Goal: Task Accomplishment & Management: Manage account settings

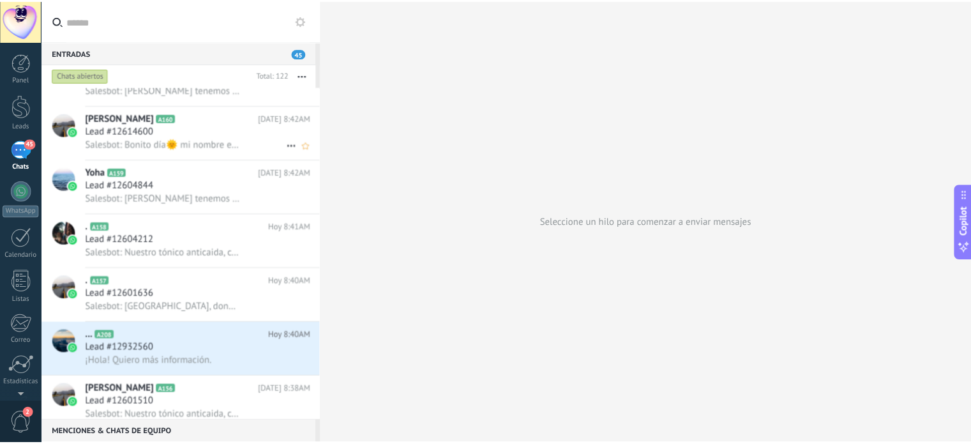
scroll to position [3320, 0]
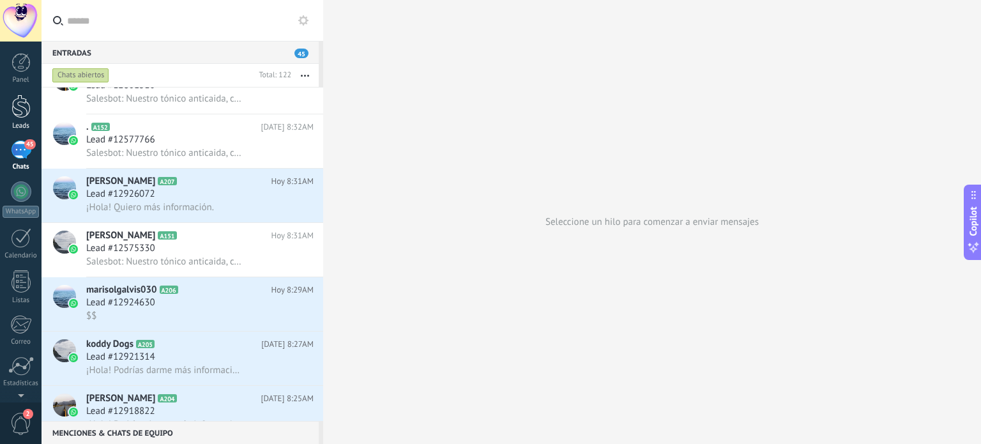
click at [18, 109] on div at bounding box center [20, 107] width 19 height 24
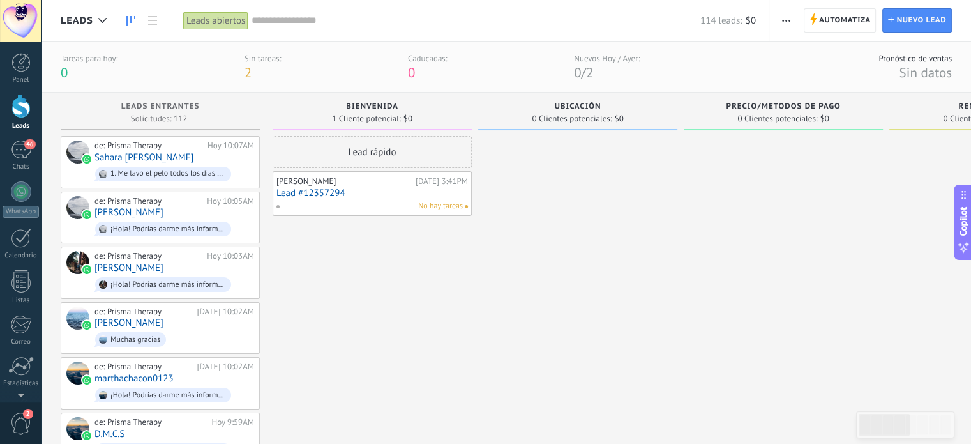
click at [355, 192] on link "Lead #12357294" at bounding box center [372, 193] width 192 height 11
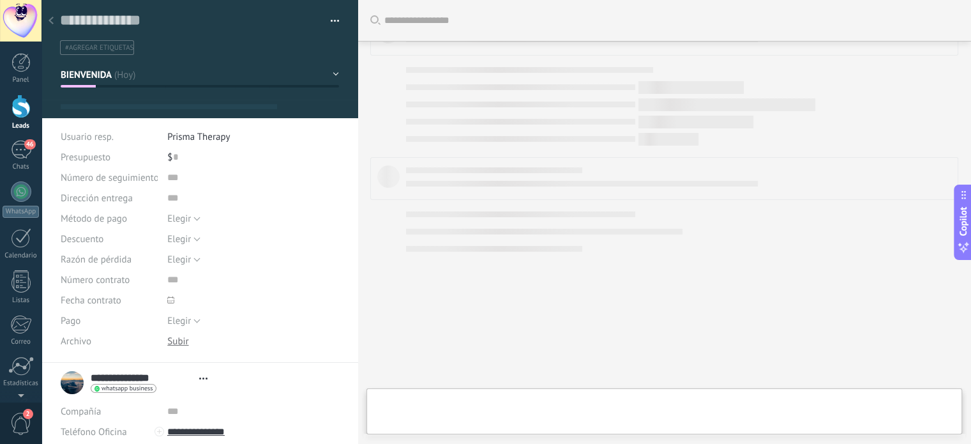
type textarea "**********"
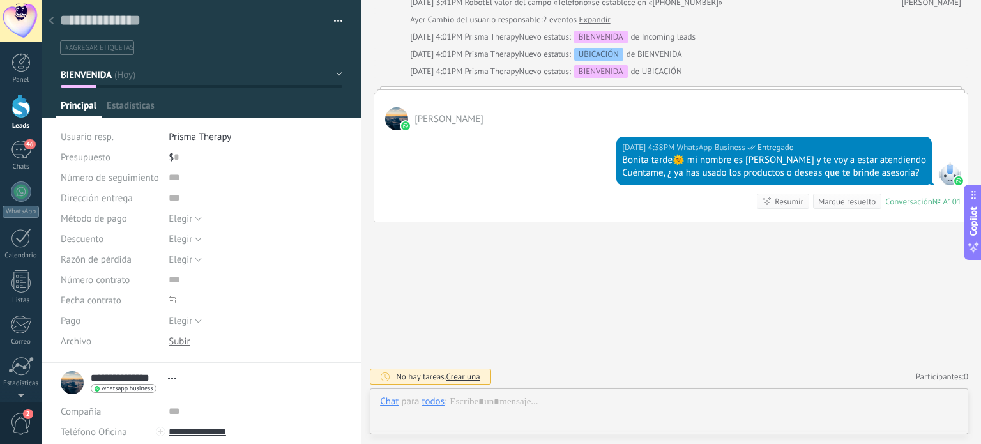
scroll to position [19, 0]
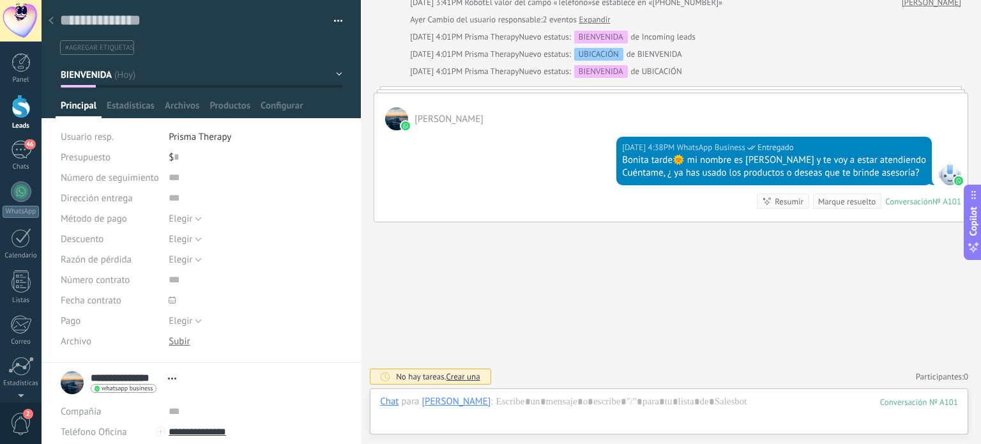
click at [52, 20] on icon at bounding box center [51, 21] width 5 height 8
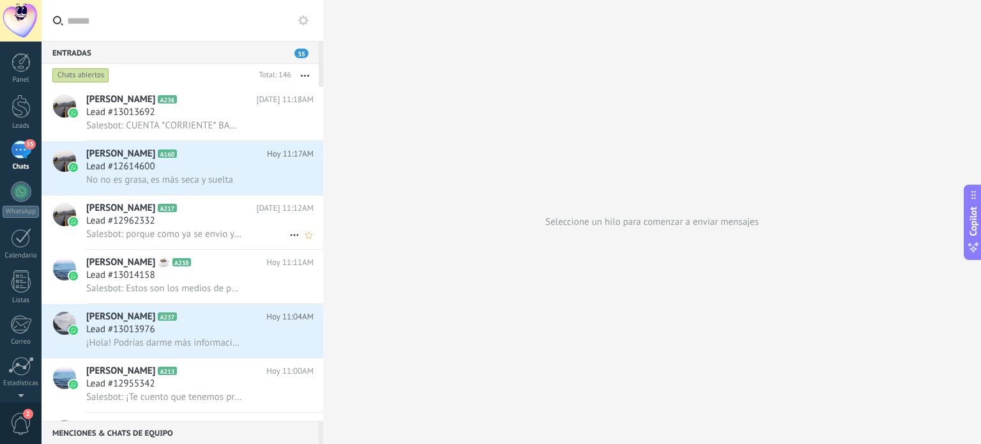
click at [182, 234] on span "Salesbot: porque como ya se envio ya se monto en la contabilidad" at bounding box center [164, 234] width 157 height 12
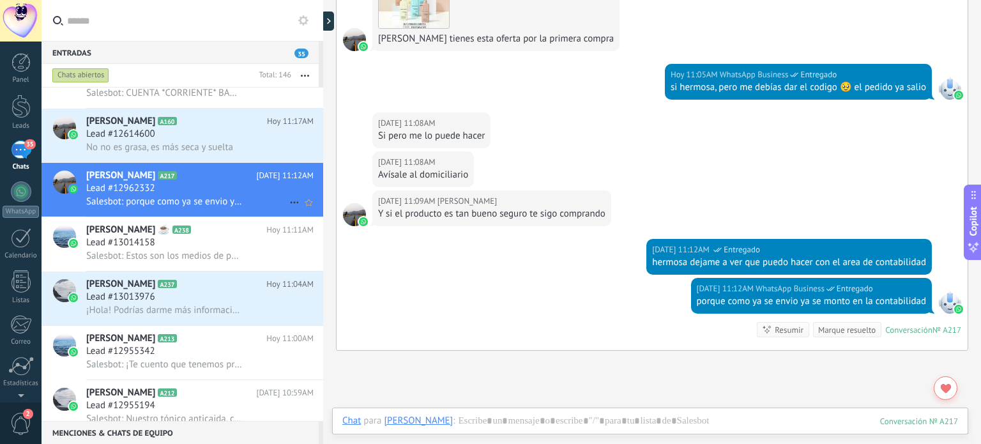
scroll to position [64, 0]
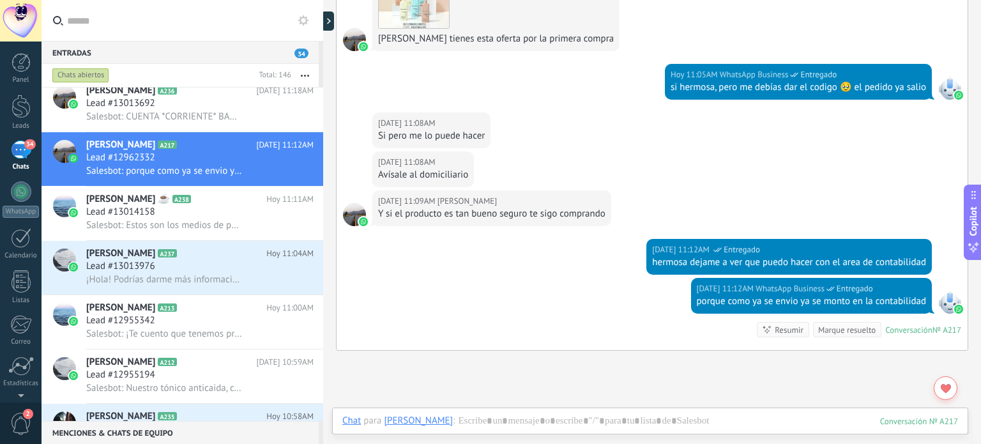
click at [11, 160] on link "34 Chats" at bounding box center [21, 155] width 42 height 31
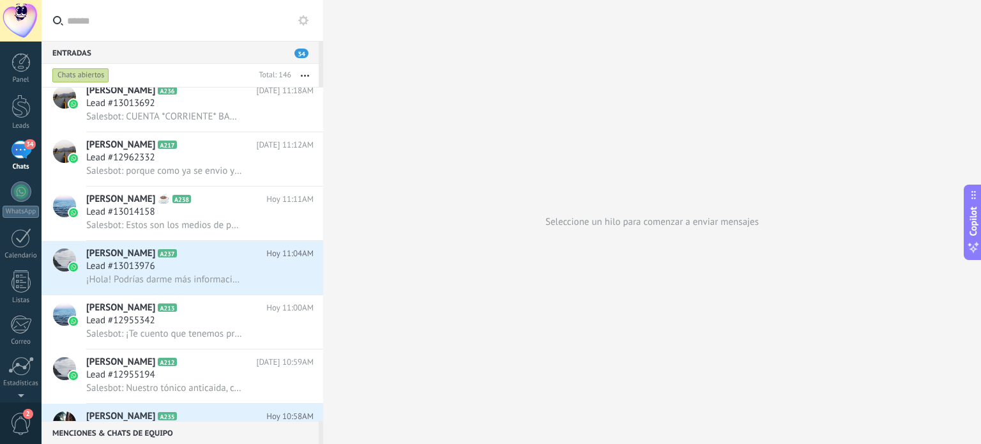
click at [23, 162] on link "34 Chats" at bounding box center [21, 155] width 42 height 31
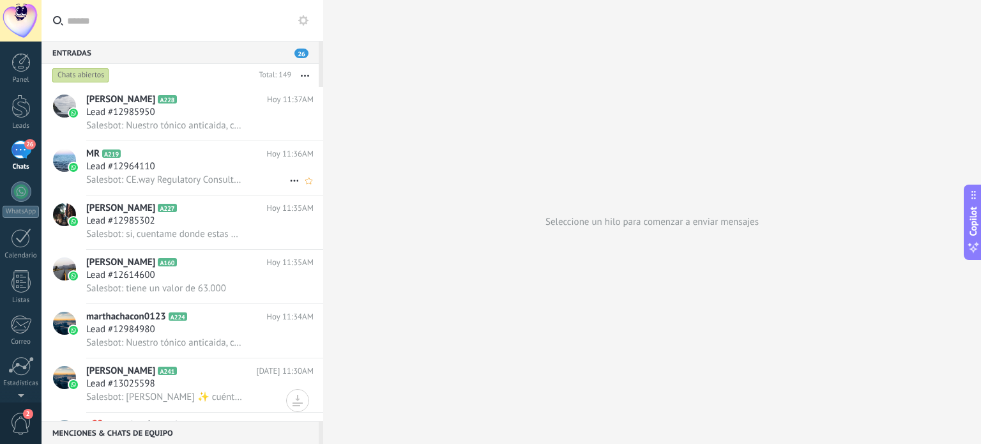
click at [204, 170] on div "Lead #12964110" at bounding box center [199, 166] width 227 height 13
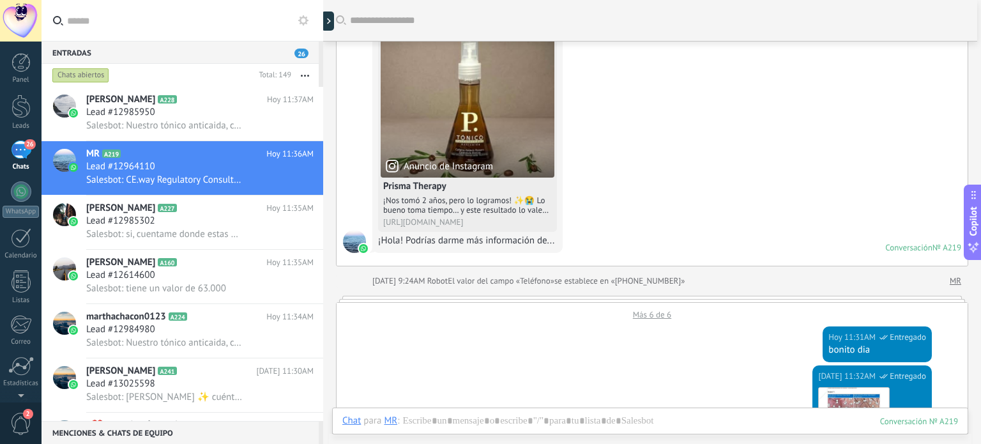
scroll to position [158, 0]
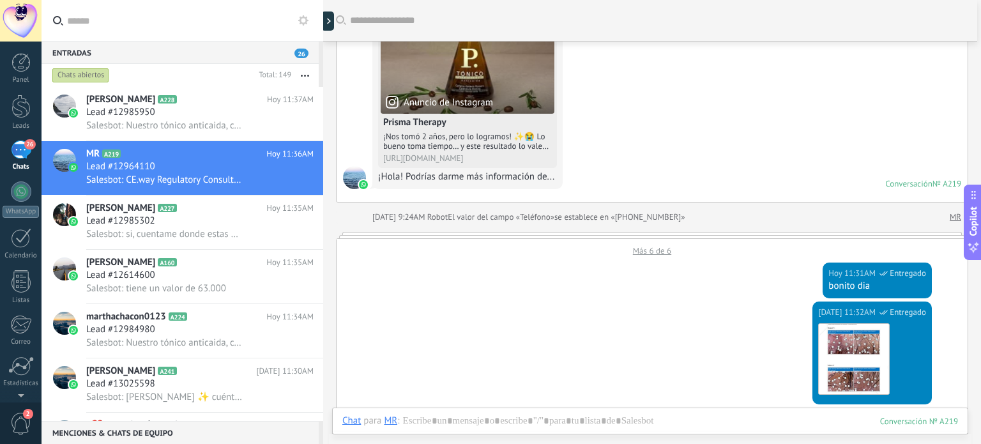
click at [645, 253] on div "Más 6 de 6" at bounding box center [651, 247] width 631 height 17
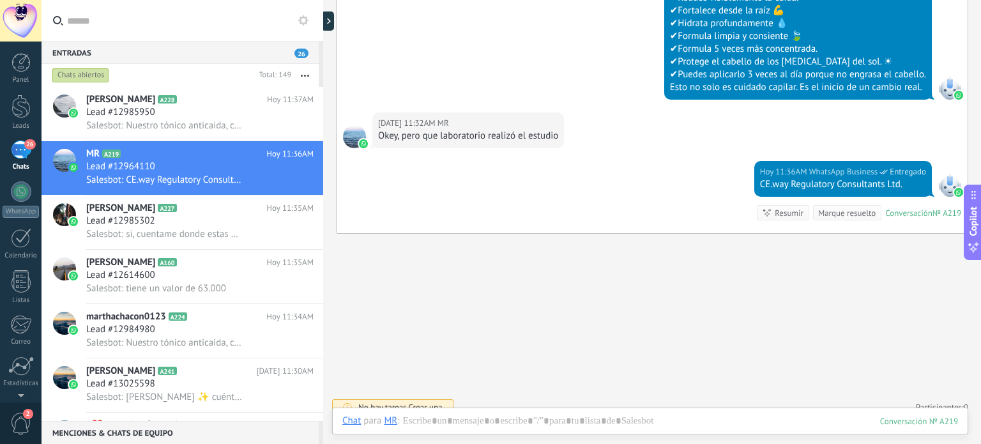
scroll to position [1411, 0]
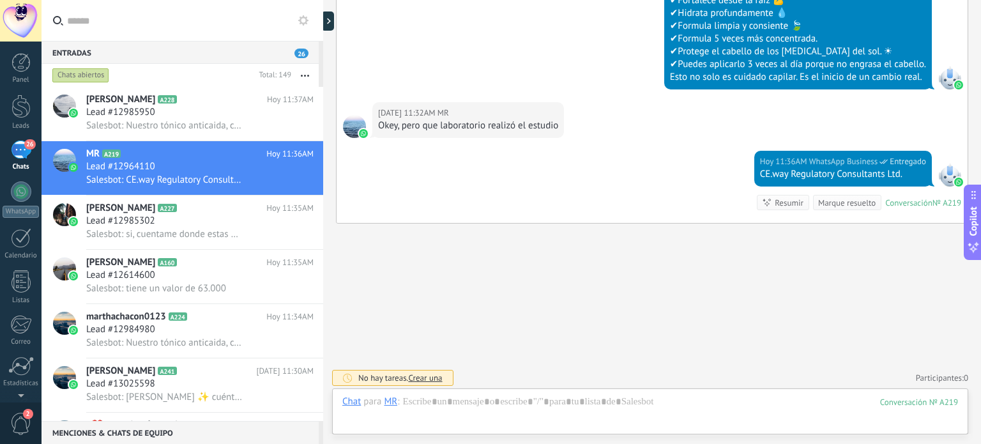
click at [19, 153] on div "26" at bounding box center [21, 149] width 20 height 19
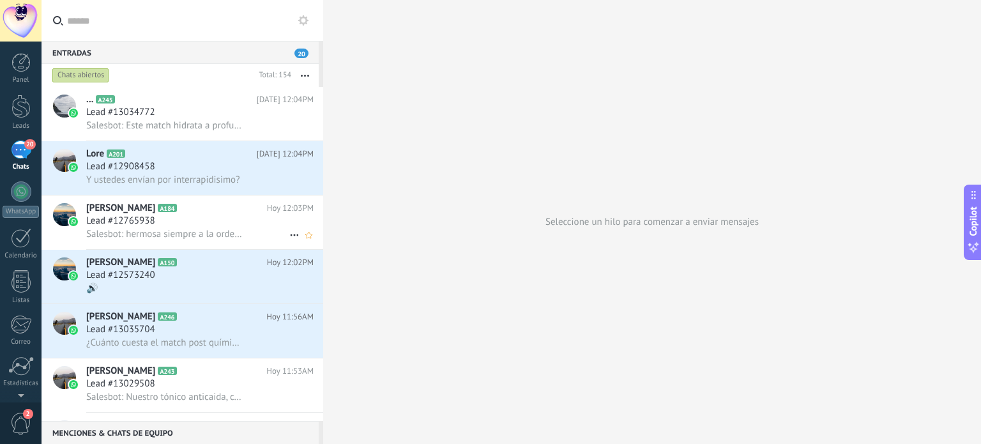
click at [211, 227] on div "Lead #12765938" at bounding box center [199, 221] width 227 height 13
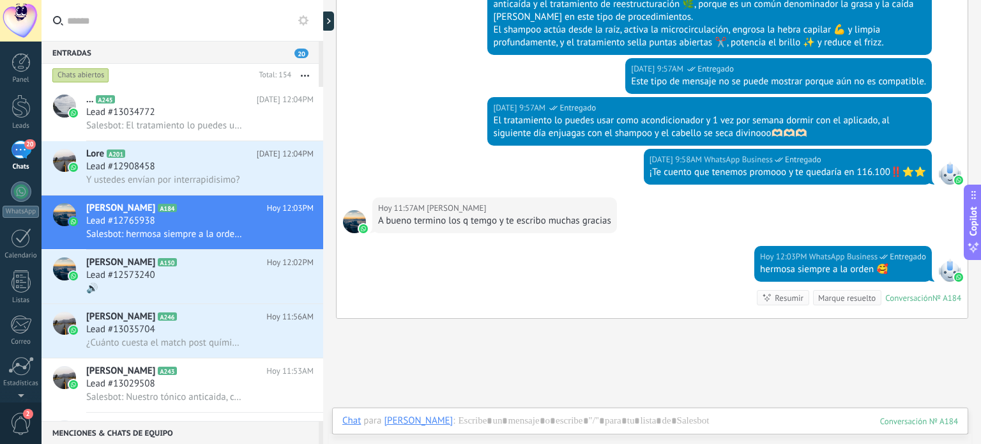
scroll to position [575, 0]
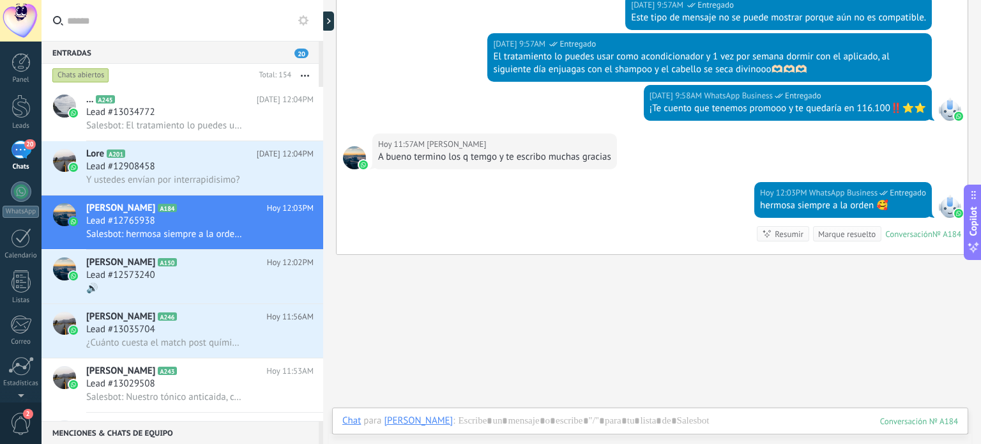
drag, startPoint x: 1, startPoint y: 153, endPoint x: 8, endPoint y: 153, distance: 7.7
click at [3, 153] on link "20 Chats" at bounding box center [21, 155] width 42 height 31
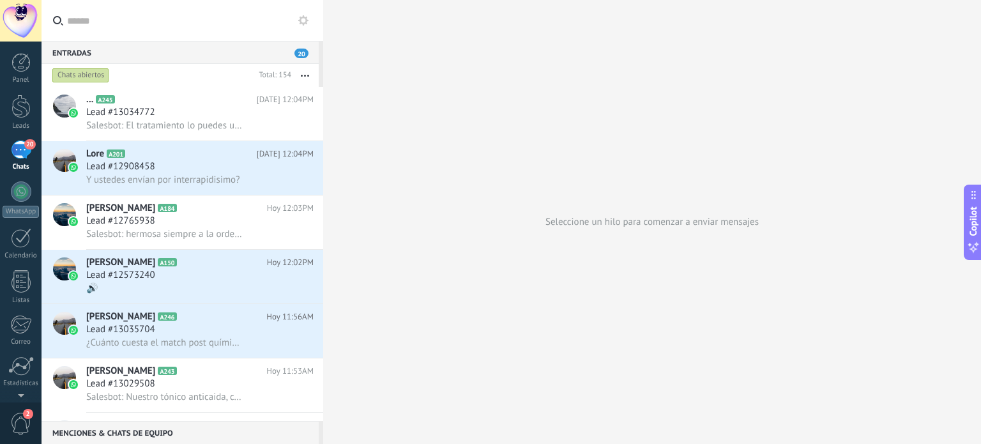
click at [15, 153] on div "20" at bounding box center [21, 149] width 20 height 19
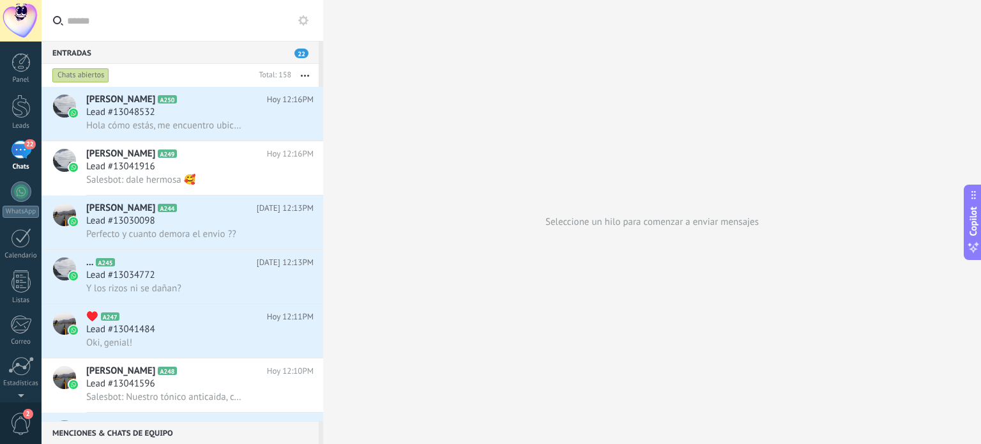
click at [23, 18] on div at bounding box center [21, 21] width 42 height 42
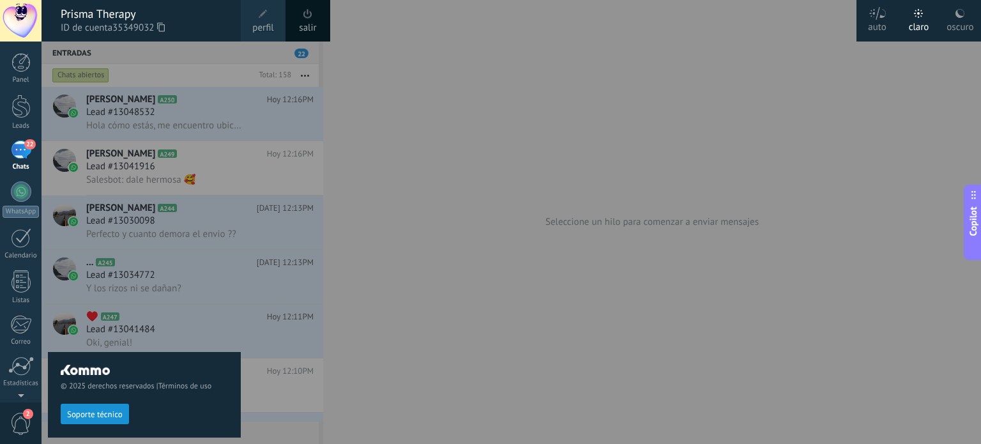
click at [259, 17] on span at bounding box center [263, 14] width 9 height 9
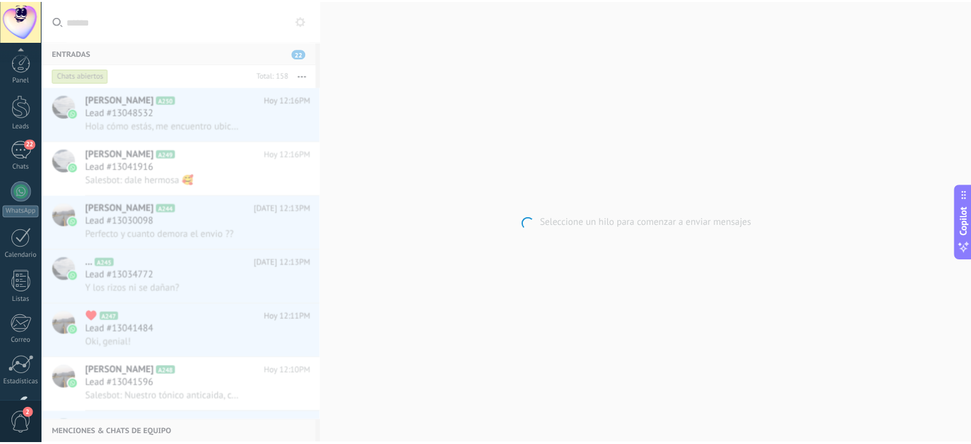
scroll to position [87, 0]
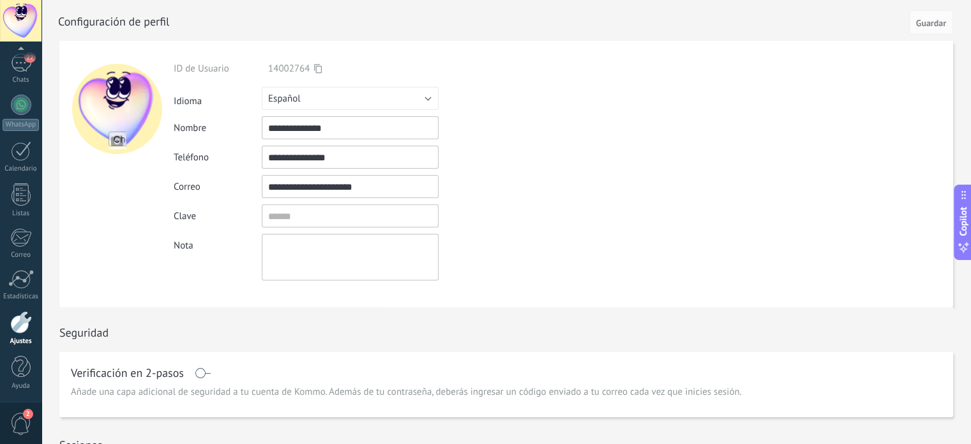
click at [117, 112] on div at bounding box center [117, 109] width 90 height 90
click at [114, 134] on input "file" at bounding box center [118, 141] width 18 height 18
click at [125, 138] on input "file" at bounding box center [118, 141] width 18 height 18
type input "**********"
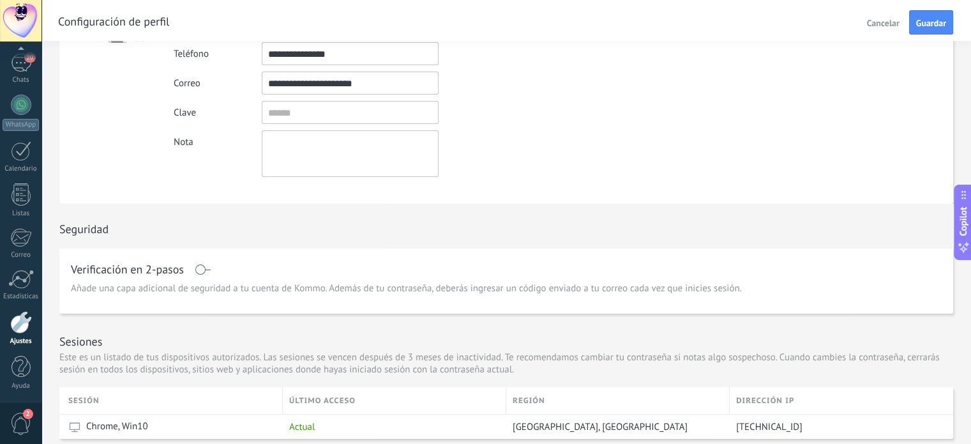
scroll to position [0, 0]
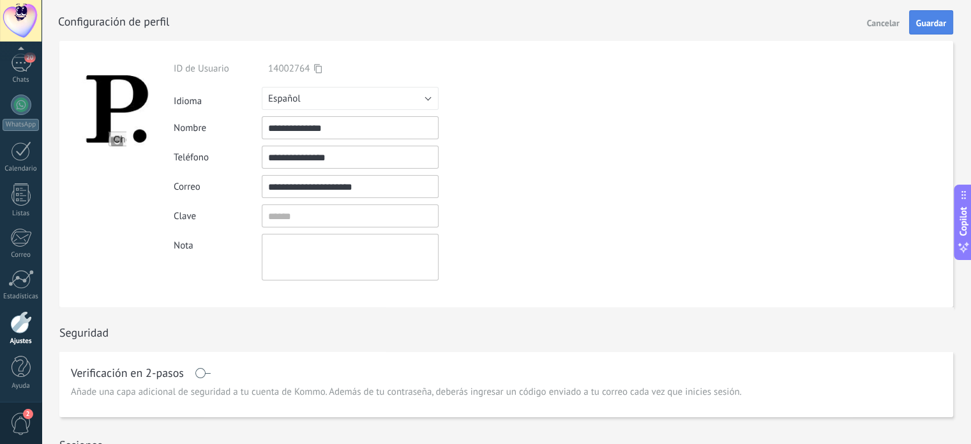
click at [925, 33] on button "Guardar" at bounding box center [931, 22] width 44 height 24
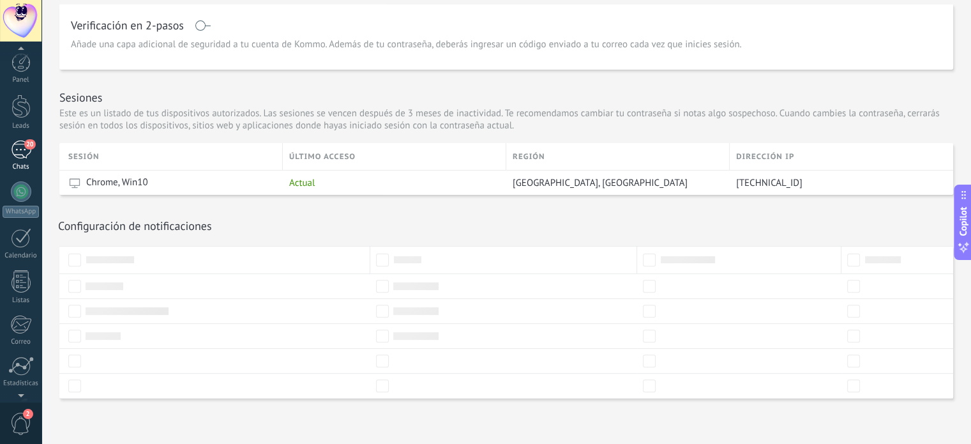
click at [23, 150] on div "20" at bounding box center [21, 149] width 20 height 19
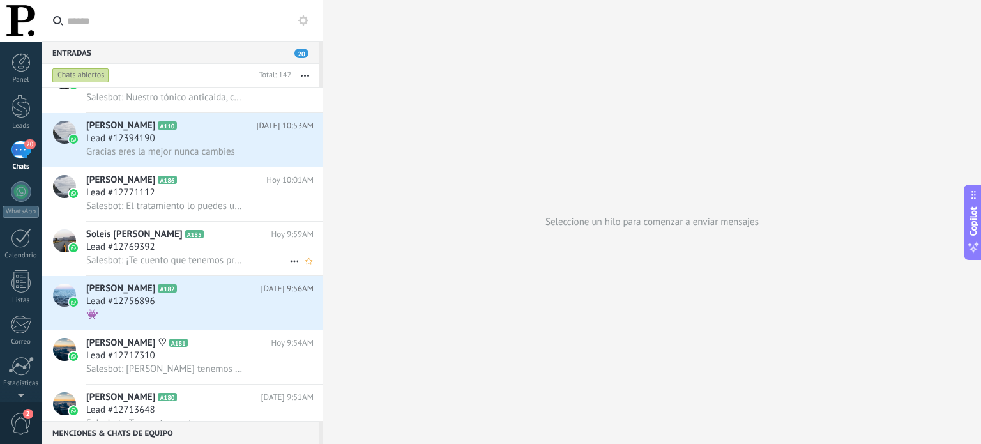
scroll to position [3918, 0]
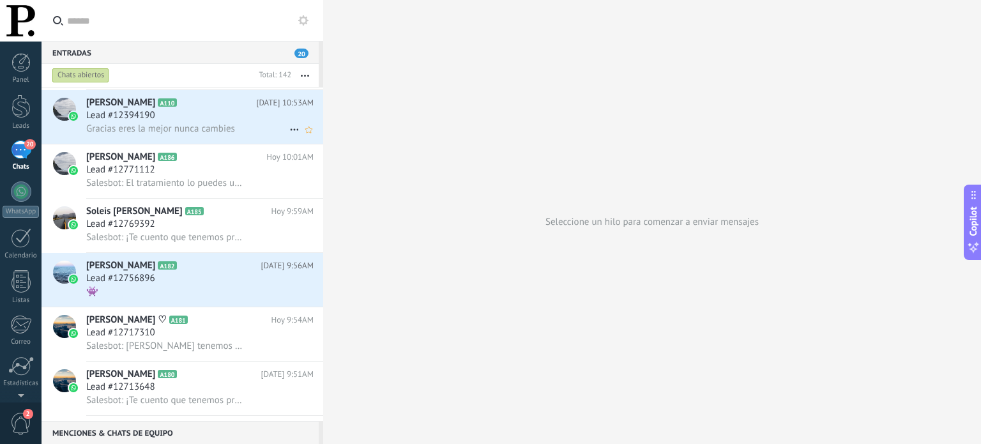
click at [203, 109] on h2 "Sebastian A110" at bounding box center [171, 102] width 170 height 13
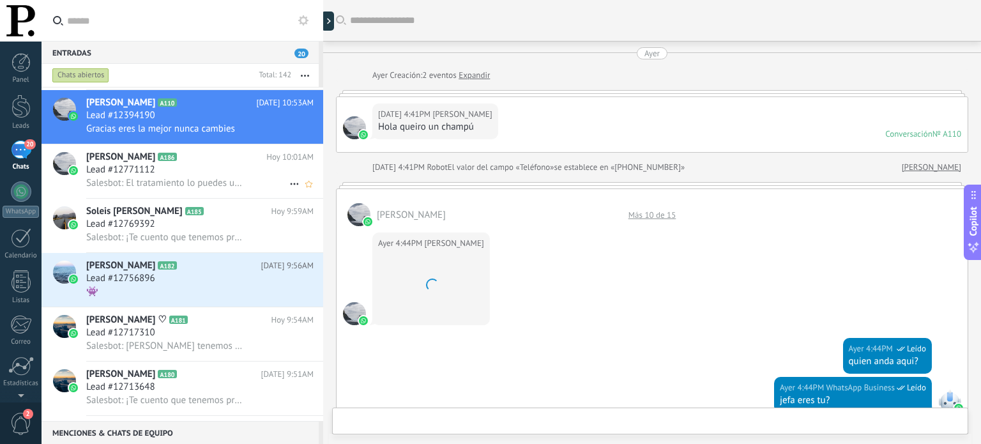
scroll to position [1851, 0]
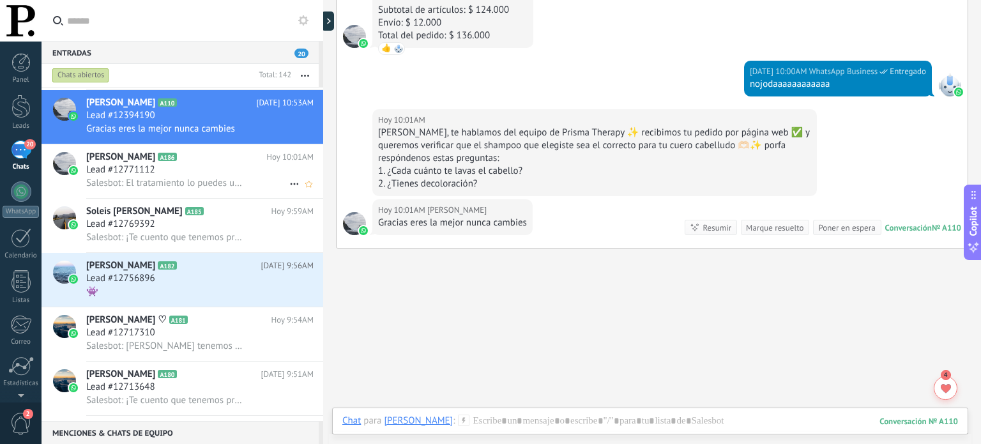
click at [223, 163] on h2 "Pilar Triana A186" at bounding box center [176, 157] width 180 height 13
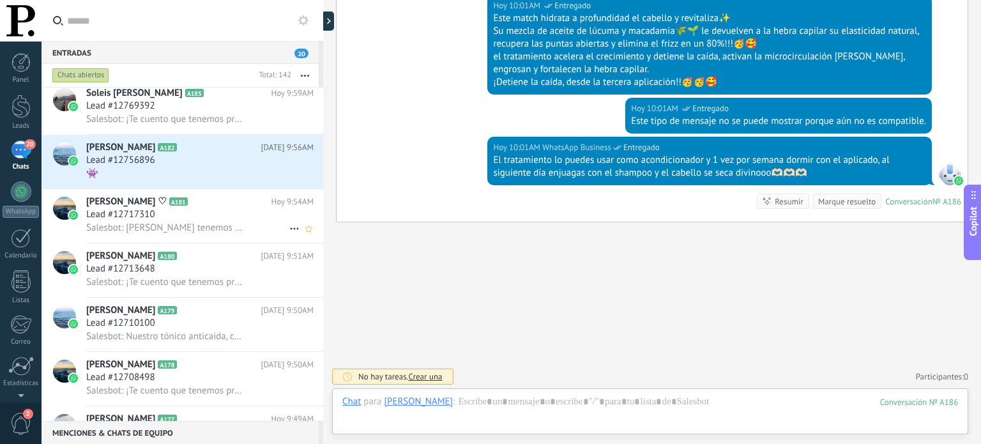
scroll to position [4046, 0]
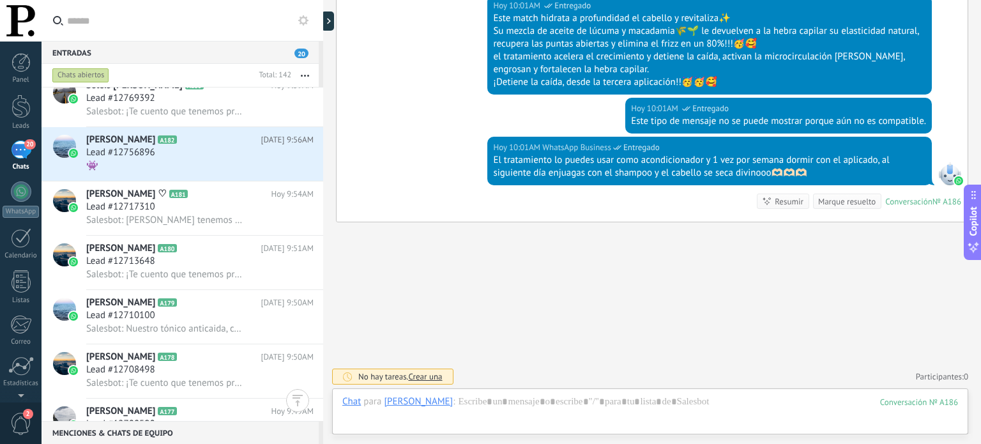
click at [17, 146] on div "20" at bounding box center [21, 149] width 20 height 19
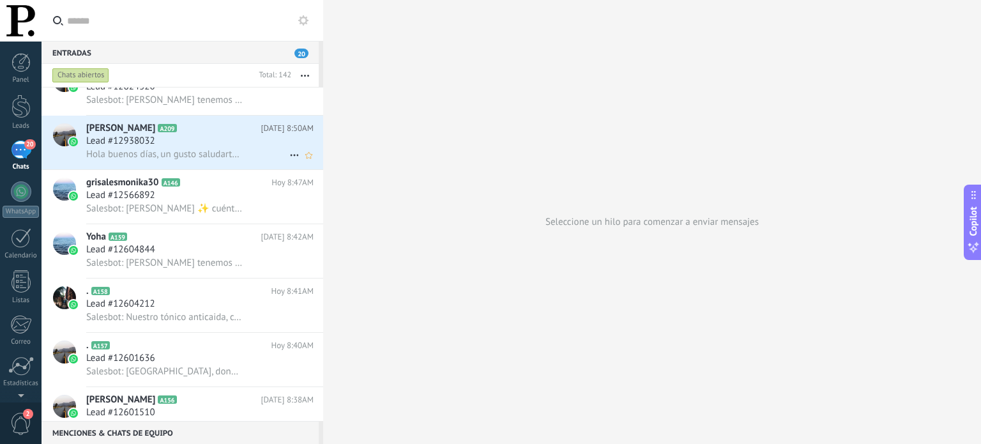
scroll to position [5195, 0]
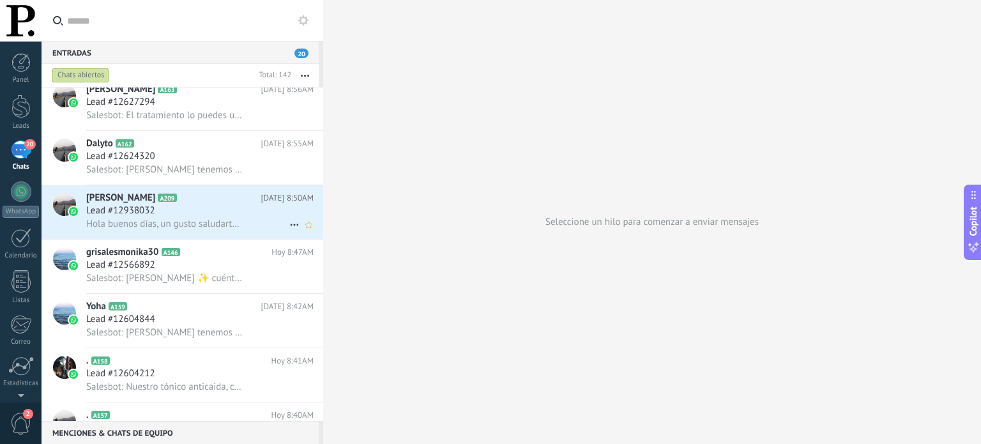
click at [188, 217] on div "Lead #12938032" at bounding box center [199, 210] width 227 height 13
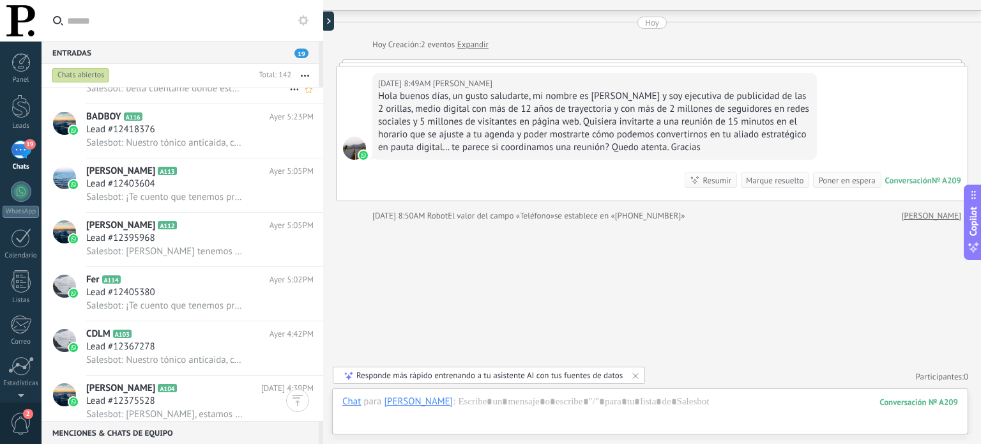
scroll to position [6878, 0]
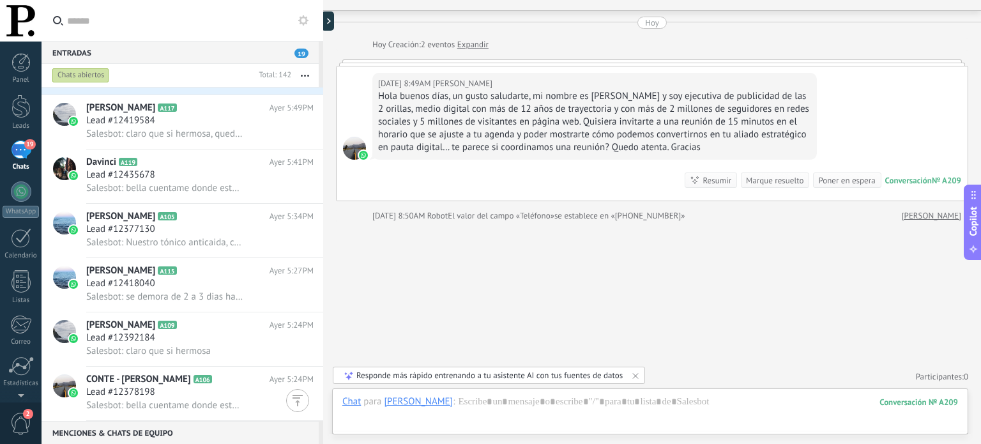
click at [292, 402] on div at bounding box center [297, 400] width 23 height 23
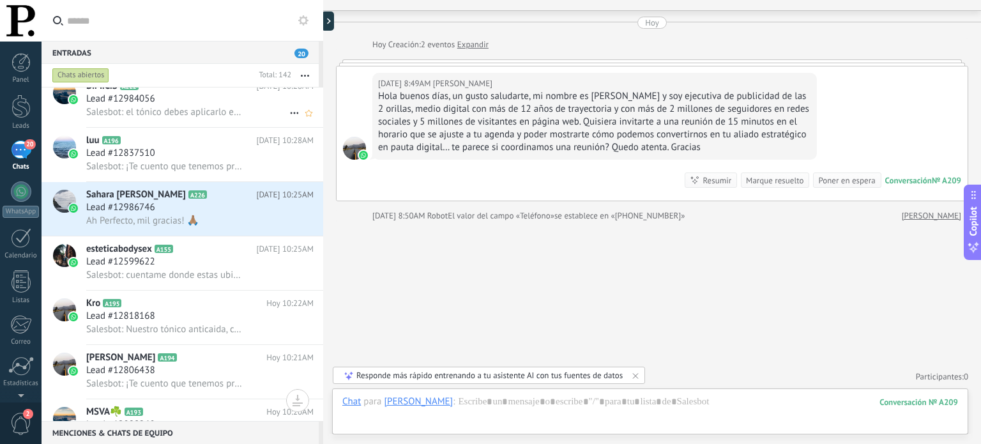
scroll to position [2985, 0]
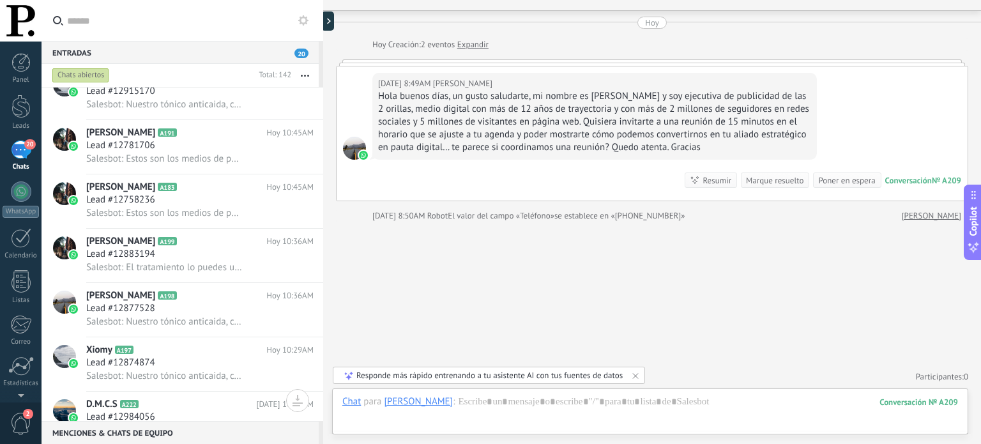
click at [37, 153] on link "20 Chats" at bounding box center [21, 155] width 42 height 31
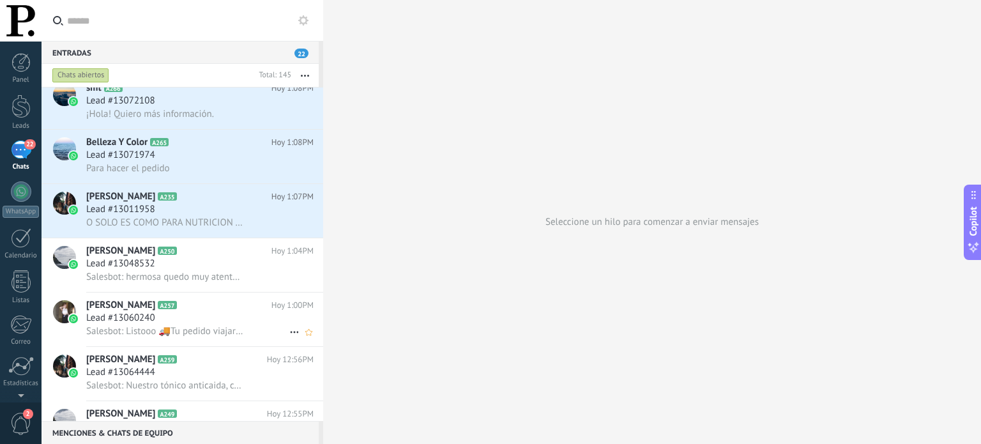
scroll to position [128, 0]
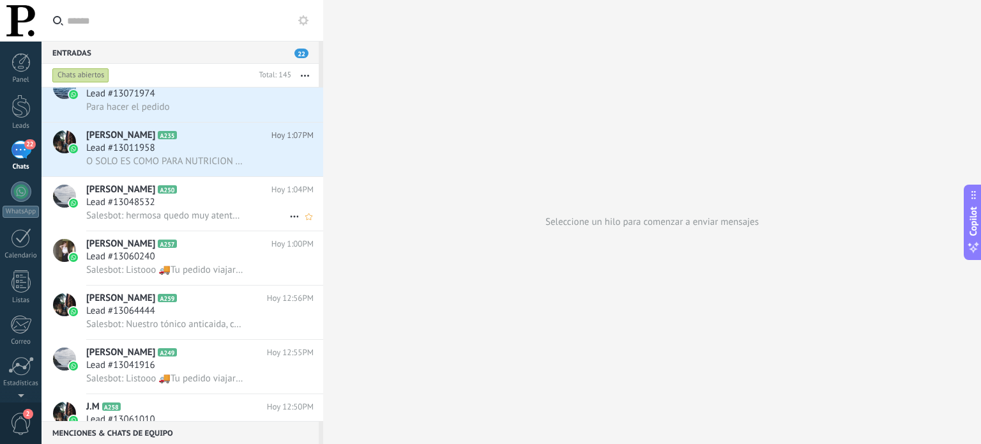
click at [214, 209] on div "Lead #13048532" at bounding box center [199, 202] width 227 height 13
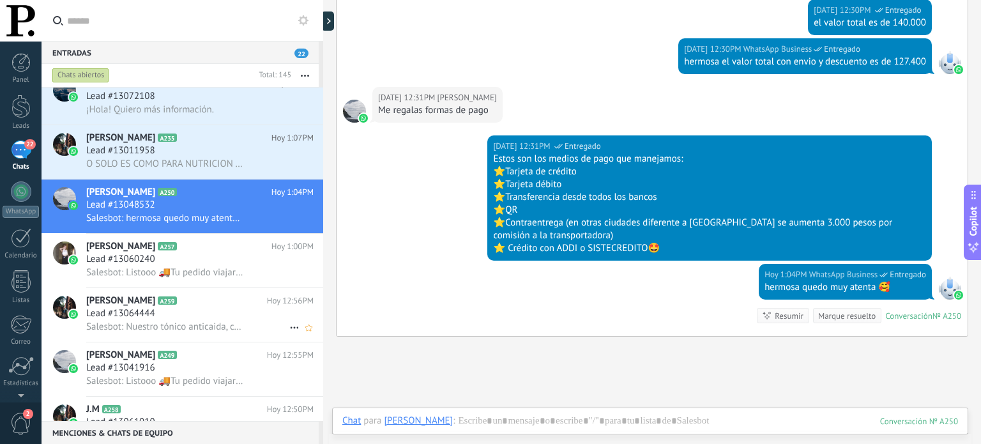
scroll to position [128, 0]
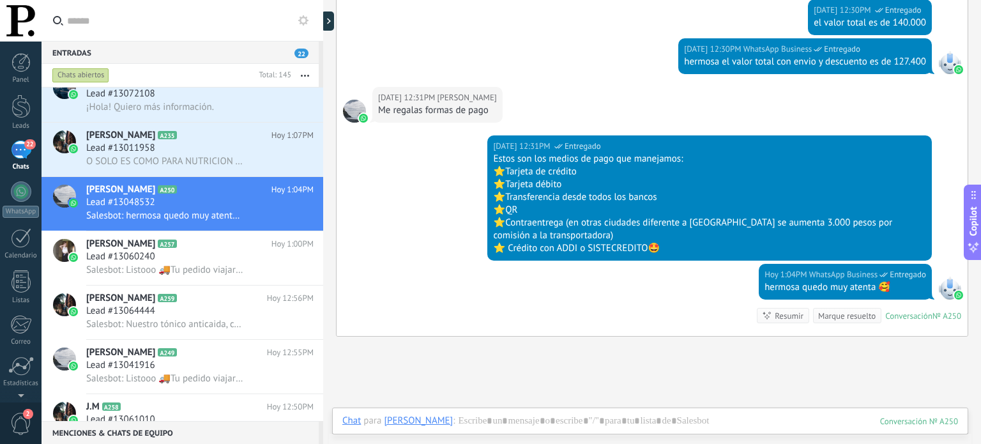
click at [23, 142] on div "22" at bounding box center [21, 149] width 20 height 19
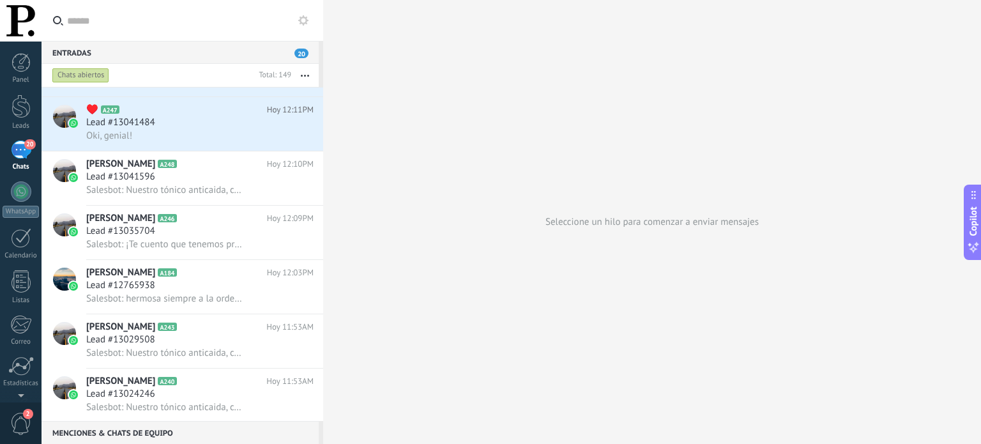
scroll to position [958, 0]
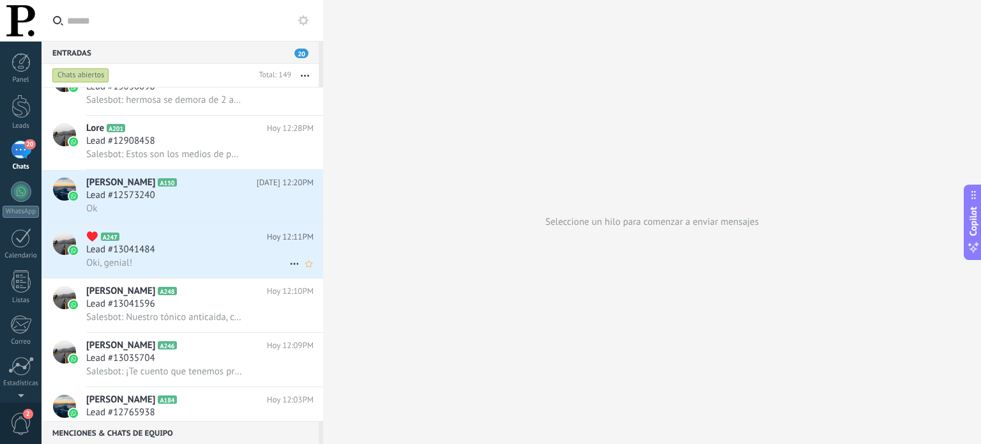
click at [172, 256] on div "Lead #13041484" at bounding box center [199, 249] width 227 height 13
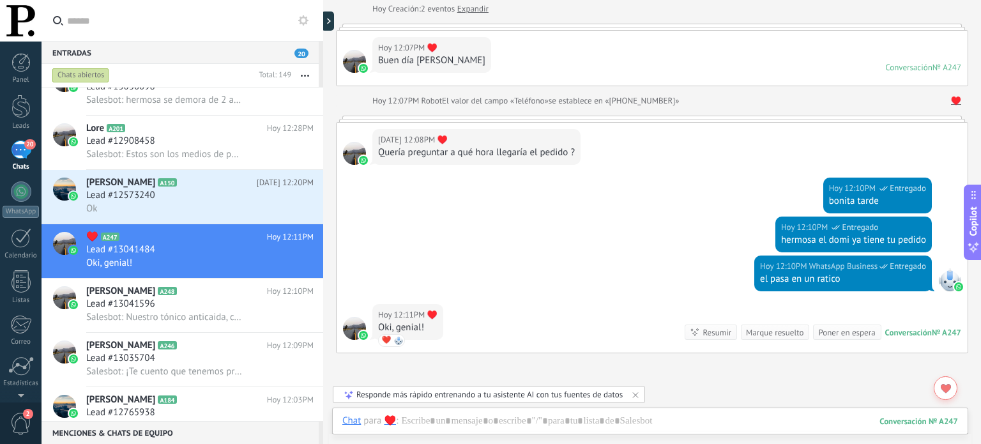
scroll to position [192, 0]
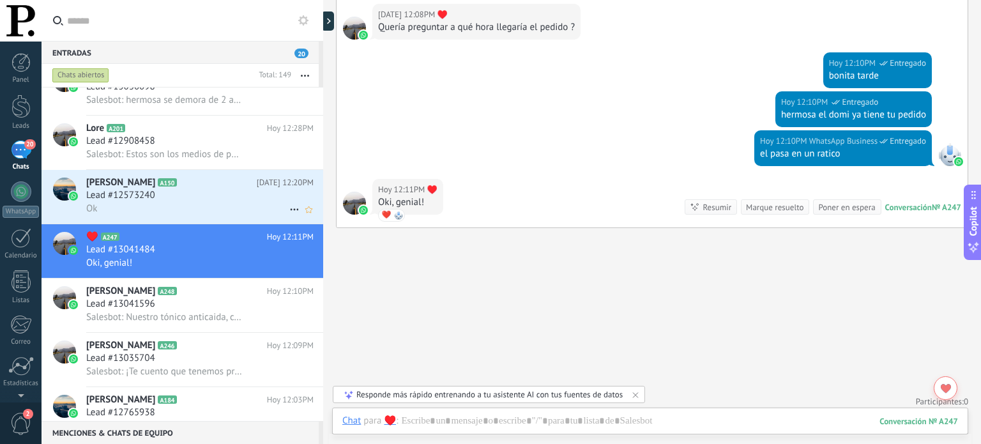
click at [207, 202] on div "Lead #12573240" at bounding box center [199, 195] width 227 height 13
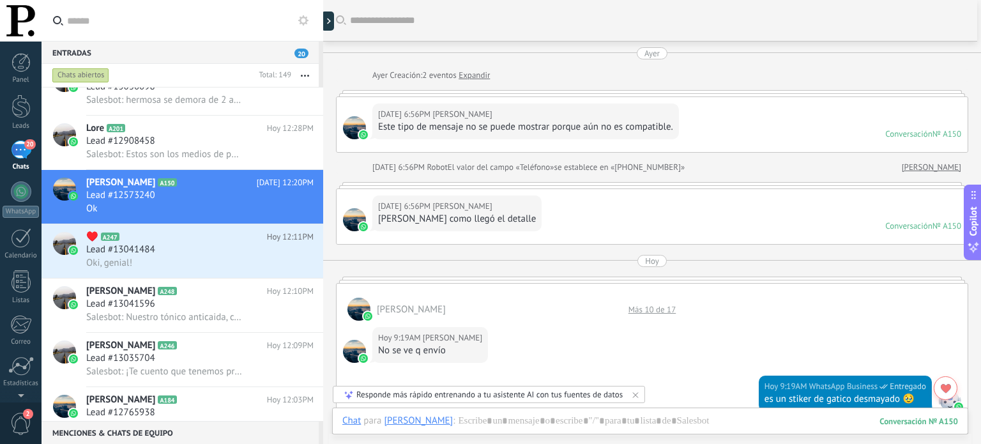
click at [614, 206] on div "Ayer 6:56PM Angie Hola miré como llegó el detalle Conversación № A150 Conversac…" at bounding box center [651, 216] width 631 height 55
click at [558, 186] on div at bounding box center [652, 185] width 632 height 6
click at [896, 227] on div "Conversación" at bounding box center [908, 225] width 47 height 11
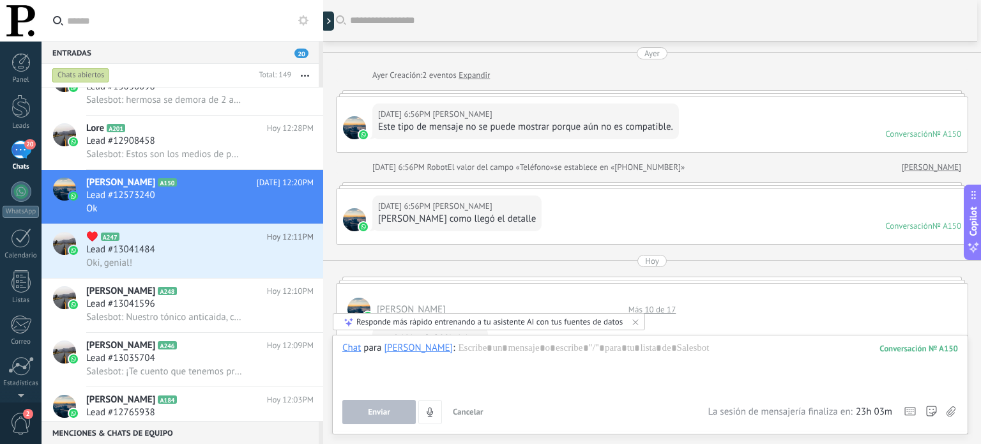
click at [636, 325] on icon at bounding box center [635, 322] width 10 height 10
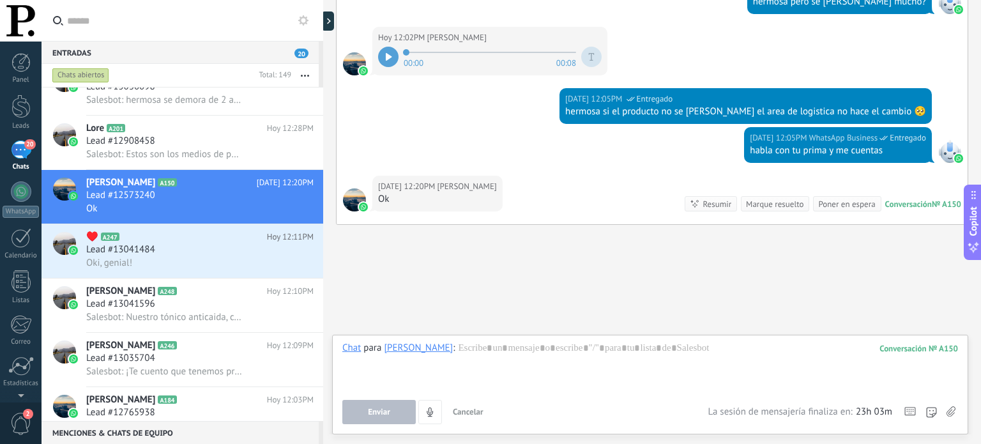
scroll to position [587, 0]
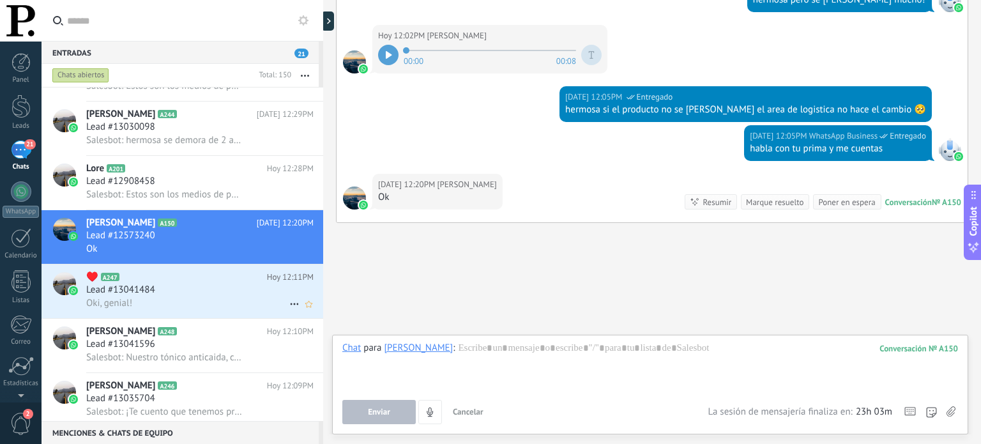
click at [234, 296] on div "Lead #13041484" at bounding box center [199, 290] width 227 height 13
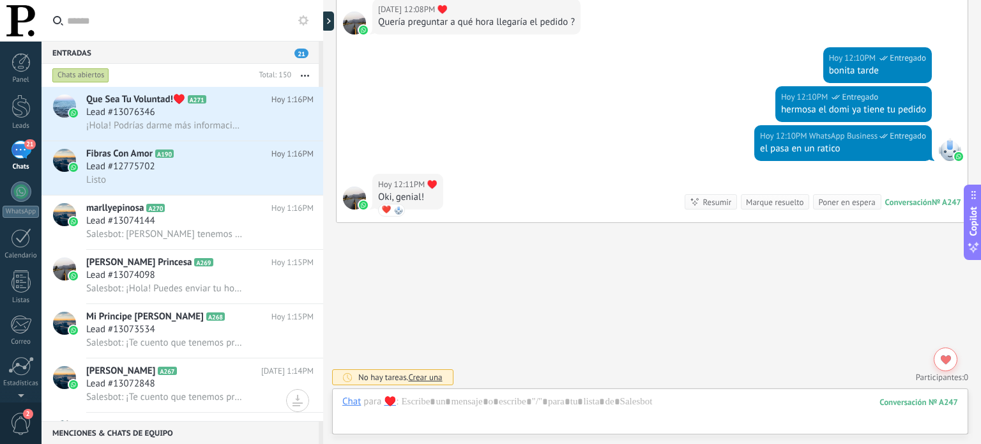
click at [17, 160] on link "21 Chats" at bounding box center [21, 155] width 42 height 31
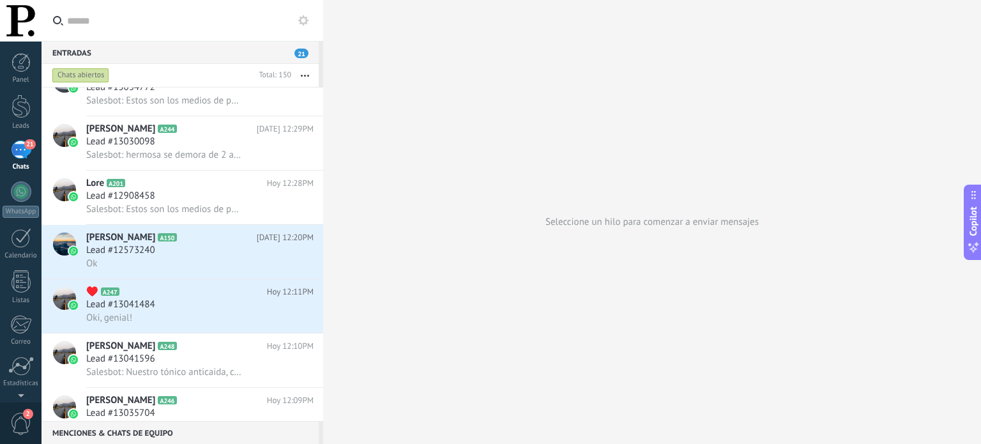
scroll to position [1022, 0]
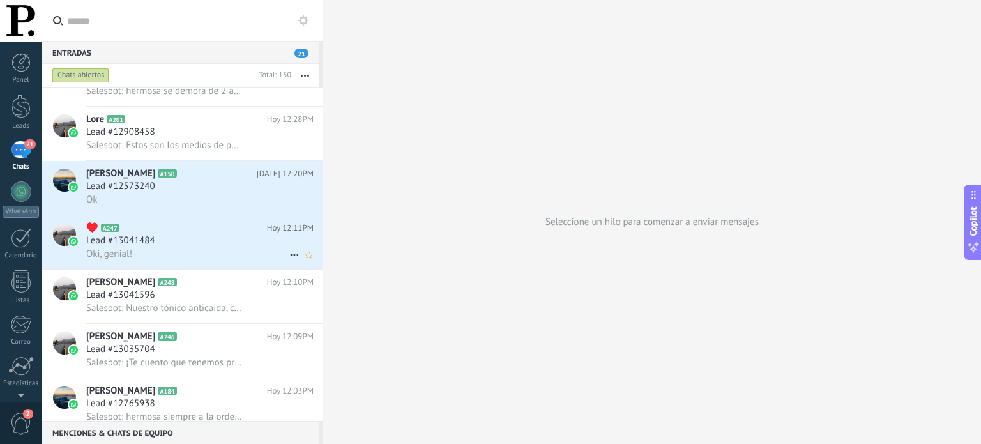
click at [289, 260] on icon at bounding box center [294, 254] width 15 height 15
click at [304, 262] on div "[PERSON_NAME] respondió" at bounding box center [356, 267] width 126 height 26
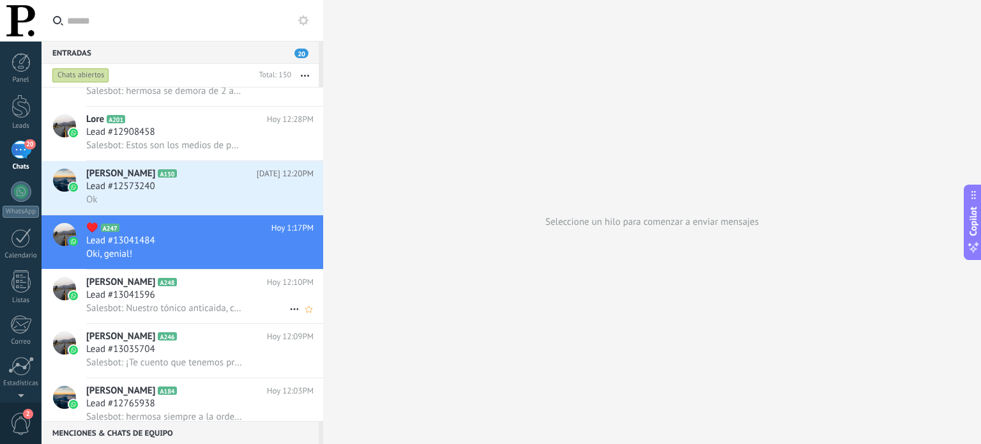
click at [223, 289] on h2 "Martha A248" at bounding box center [176, 282] width 181 height 13
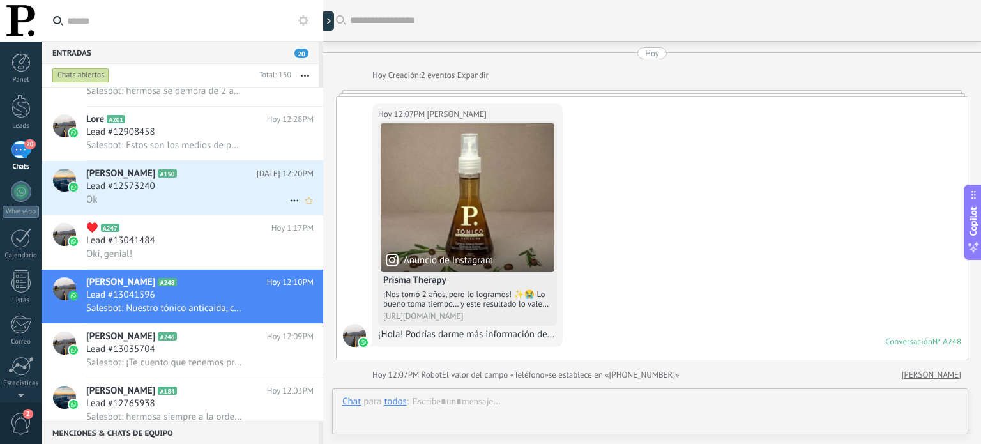
scroll to position [483, 0]
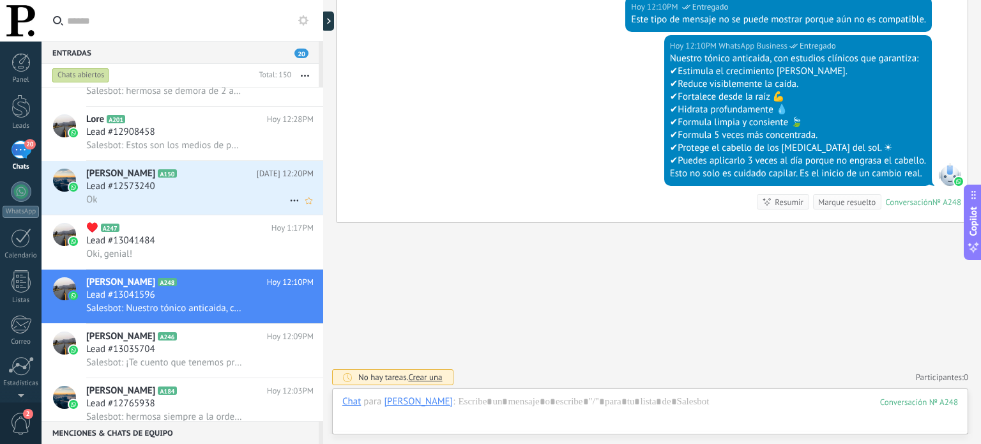
click at [287, 206] on icon at bounding box center [294, 200] width 15 height 15
click at [304, 206] on div "[PERSON_NAME] respondió" at bounding box center [356, 212] width 126 height 26
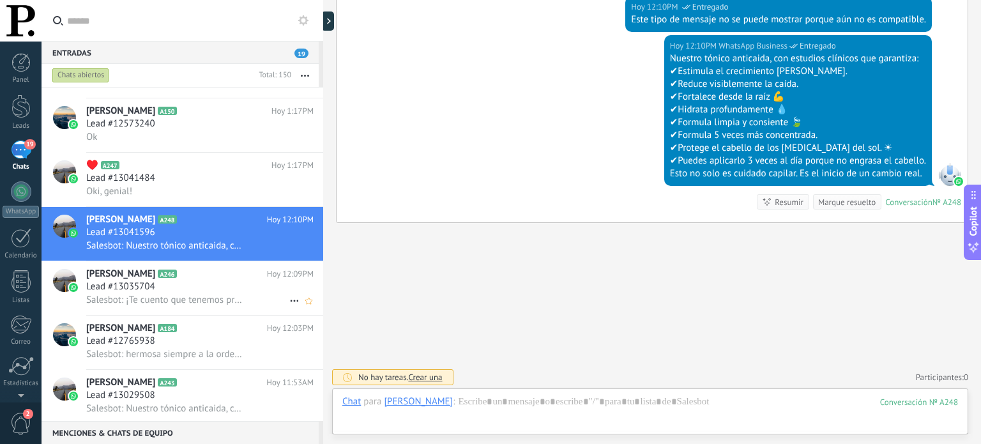
scroll to position [1149, 0]
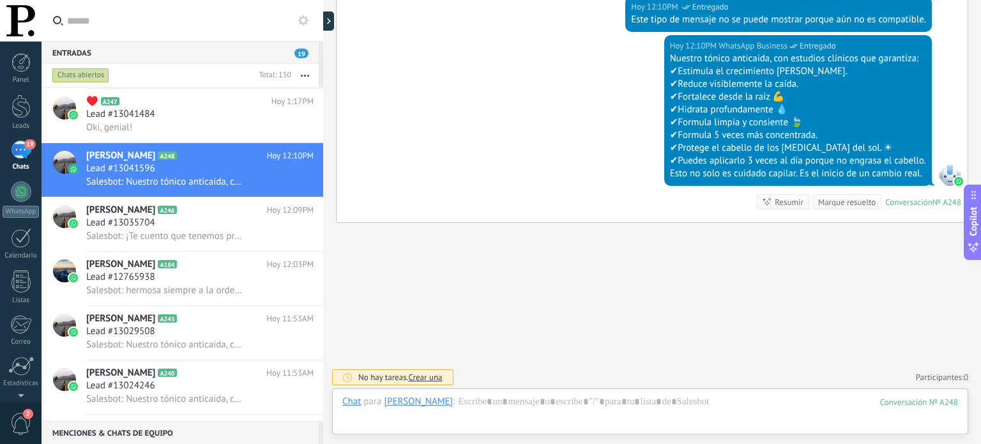
click at [29, 153] on div "19" at bounding box center [21, 149] width 20 height 19
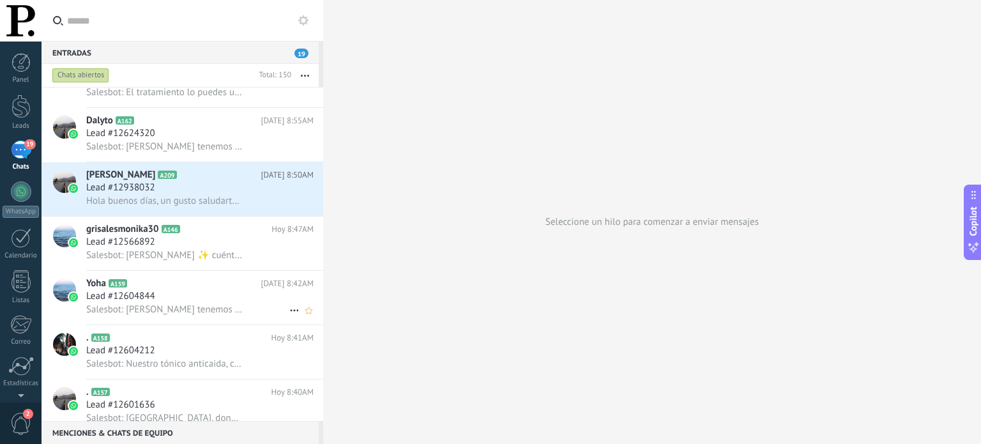
scroll to position [5811, 0]
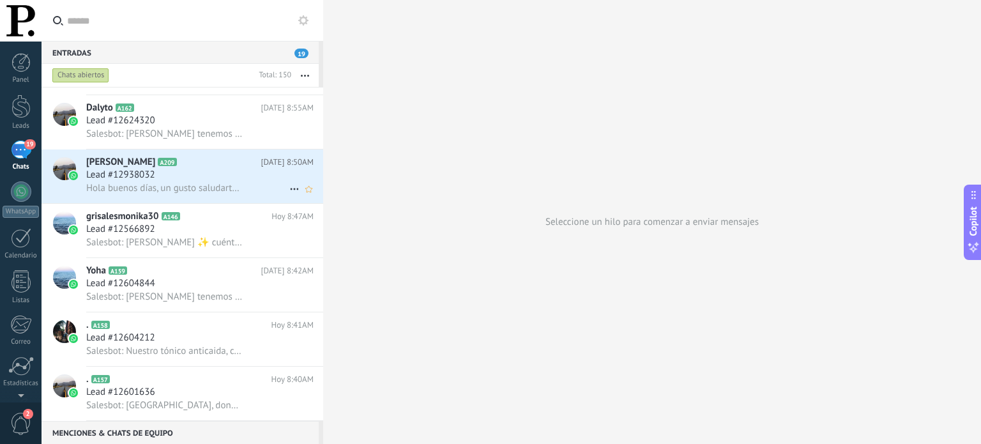
click at [287, 194] on icon at bounding box center [294, 188] width 15 height 15
click at [289, 196] on li "[PERSON_NAME] respondió" at bounding box center [357, 201] width 146 height 26
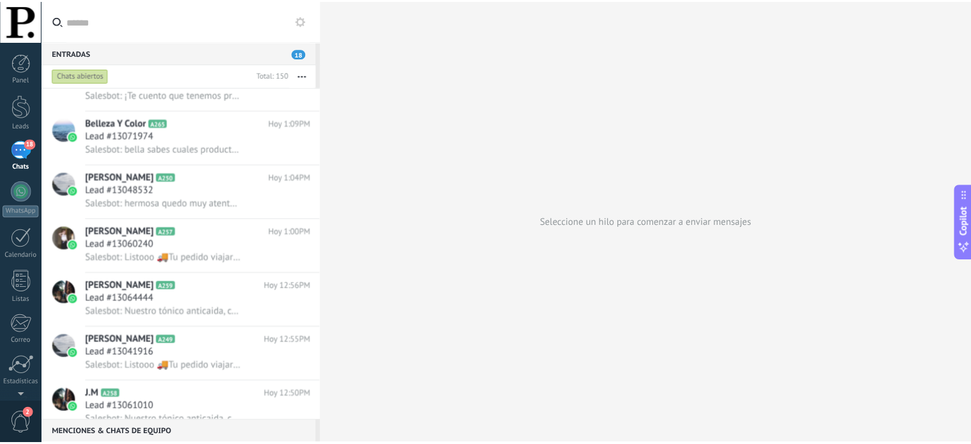
scroll to position [0, 0]
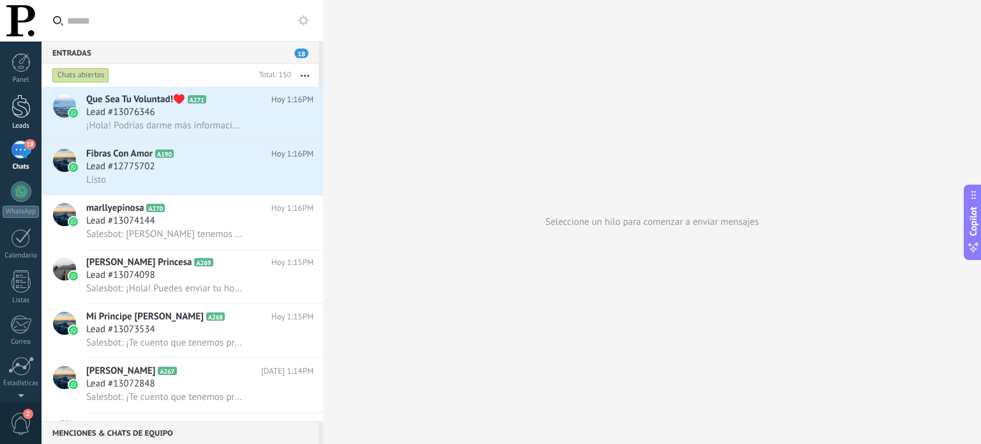
click at [17, 107] on div at bounding box center [20, 107] width 19 height 24
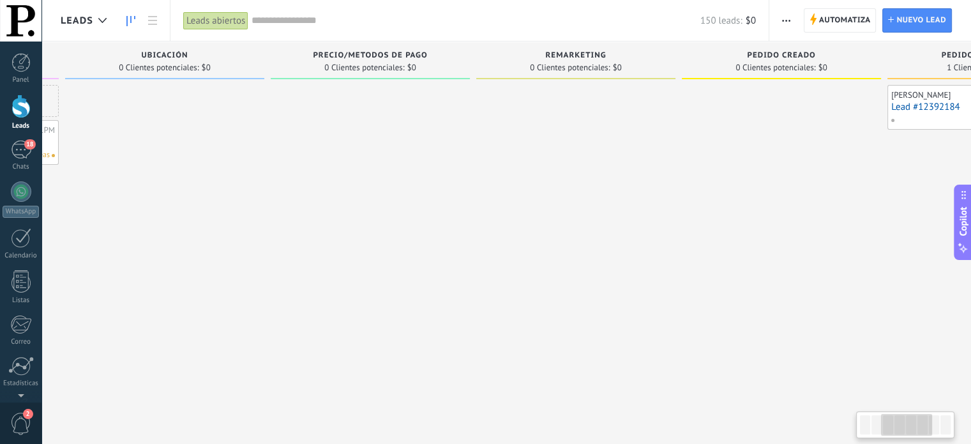
drag, startPoint x: 706, startPoint y: 283, endPoint x: 324, endPoint y: 279, distance: 381.2
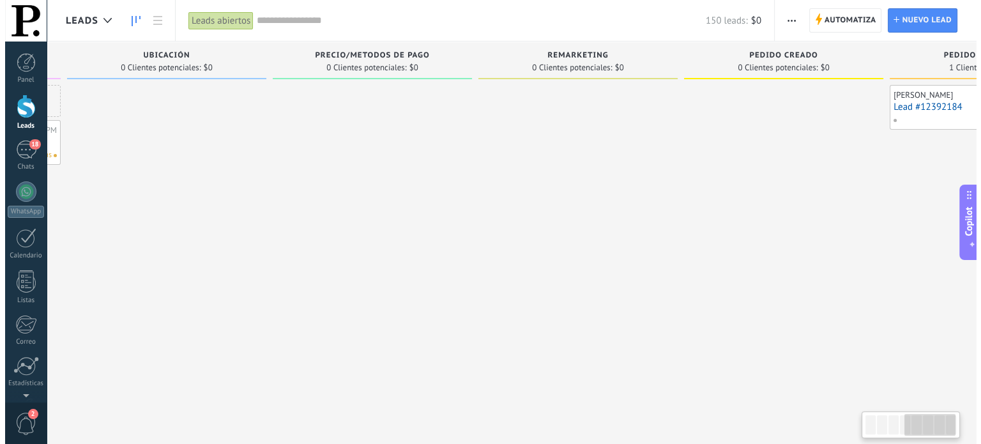
scroll to position [0, 741]
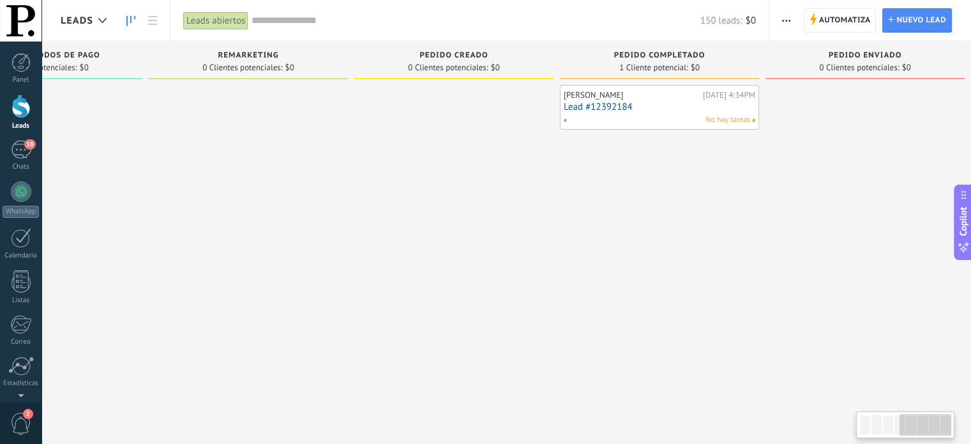
drag, startPoint x: 384, startPoint y: 237, endPoint x: 366, endPoint y: 236, distance: 17.9
click at [677, 112] on link "Lead #12392184" at bounding box center [660, 107] width 192 height 11
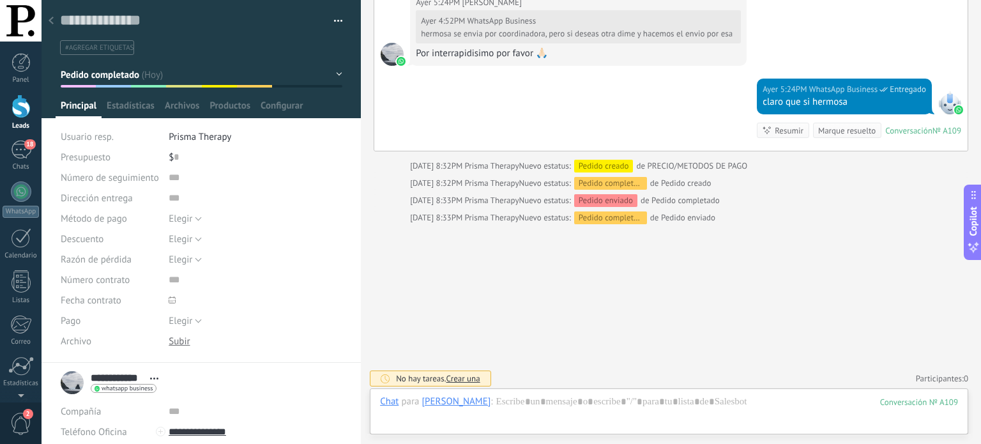
click at [337, 68] on button "Pedido completado" at bounding box center [202, 74] width 282 height 23
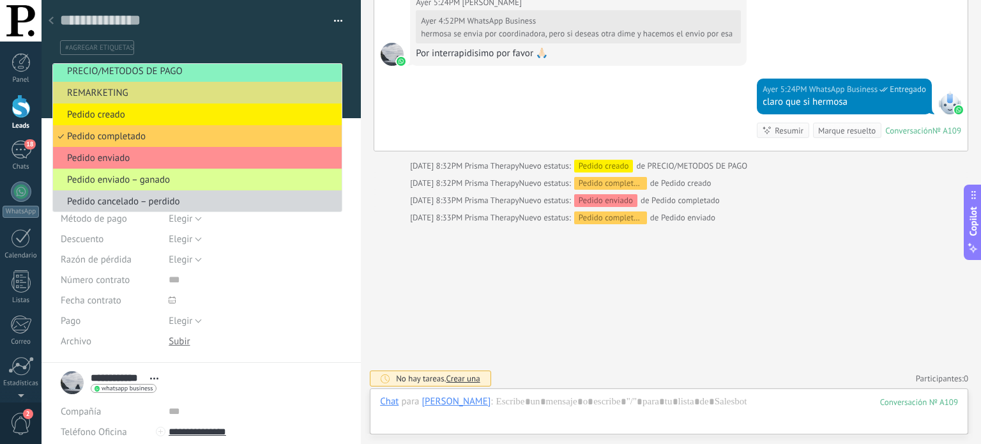
click at [183, 179] on span "Pedido enviado – ganado" at bounding box center [195, 180] width 285 height 12
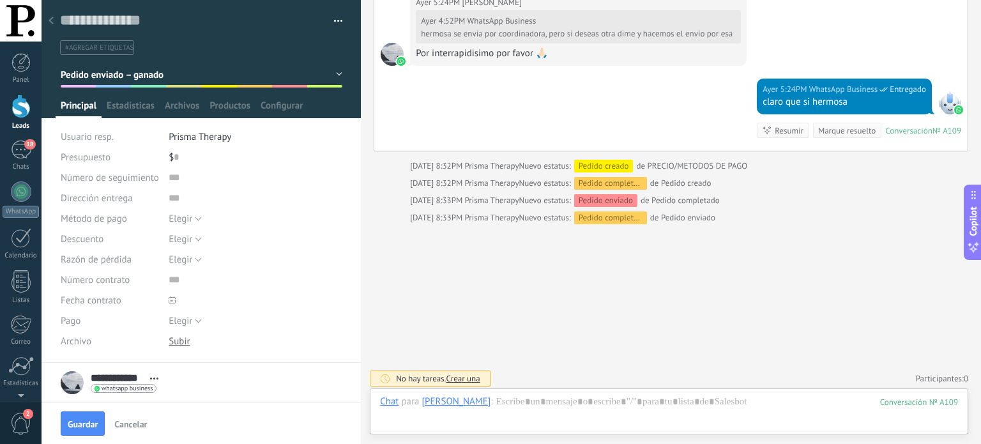
click at [335, 73] on button "Pedido enviado – ganado" at bounding box center [202, 74] width 282 height 23
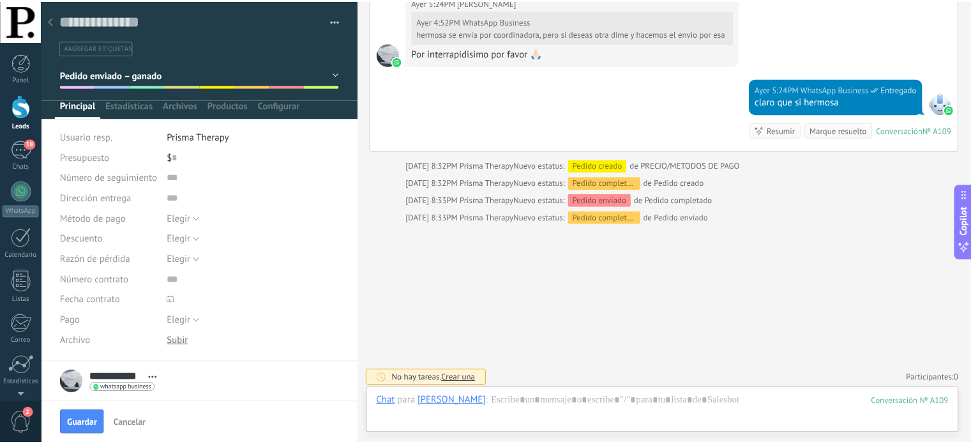
scroll to position [49, 0]
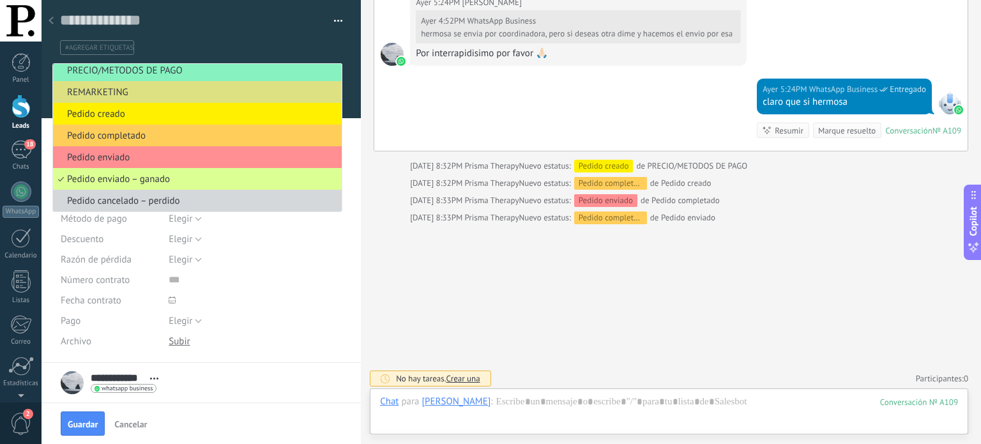
click at [245, 174] on span "Pedido enviado – ganado" at bounding box center [195, 179] width 285 height 12
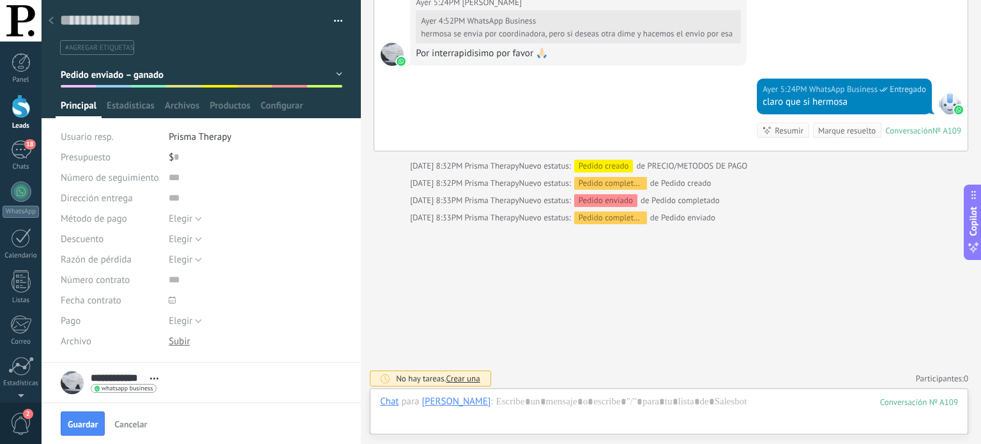
click at [51, 19] on use at bounding box center [51, 21] width 5 height 8
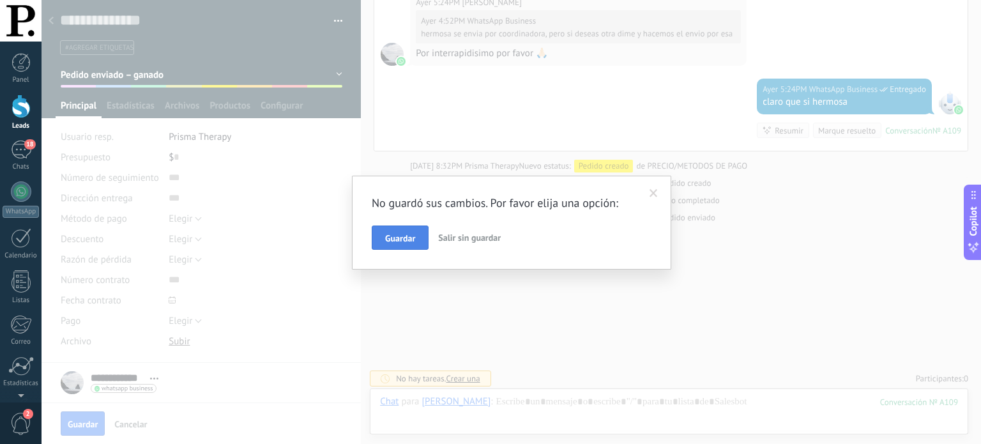
click at [409, 238] on span "Guardar" at bounding box center [400, 238] width 30 height 9
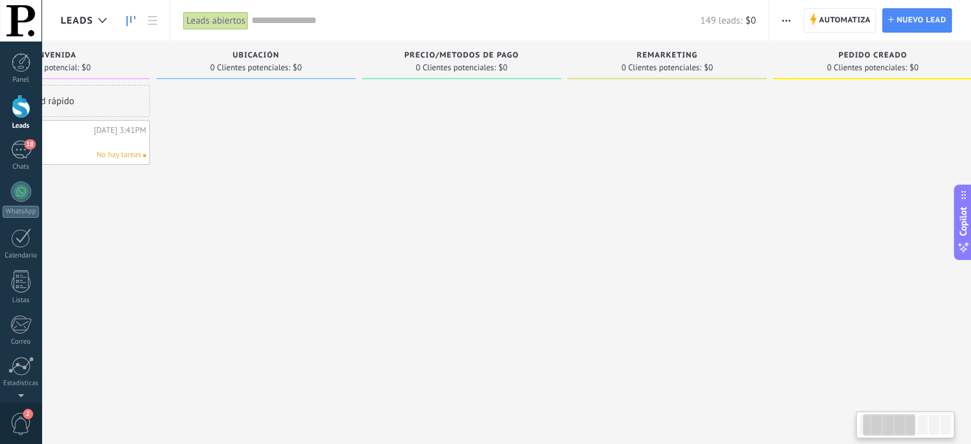
drag, startPoint x: 715, startPoint y: 243, endPoint x: 388, endPoint y: 227, distance: 327.3
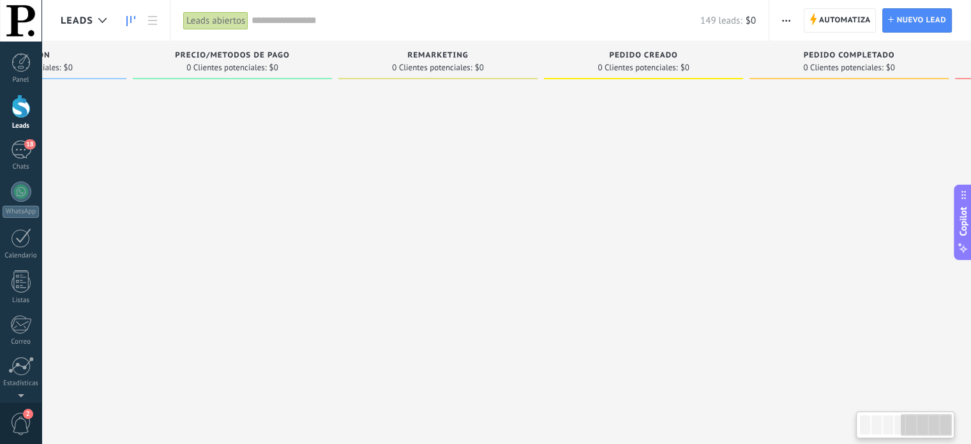
scroll to position [0, 753]
drag, startPoint x: 760, startPoint y: 227, endPoint x: 383, endPoint y: 214, distance: 377.6
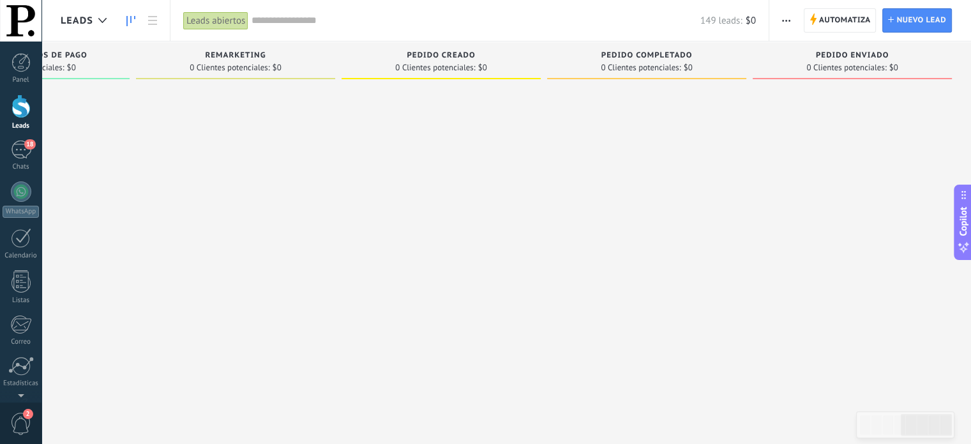
drag, startPoint x: 670, startPoint y: 229, endPoint x: 267, endPoint y: 231, distance: 403.5
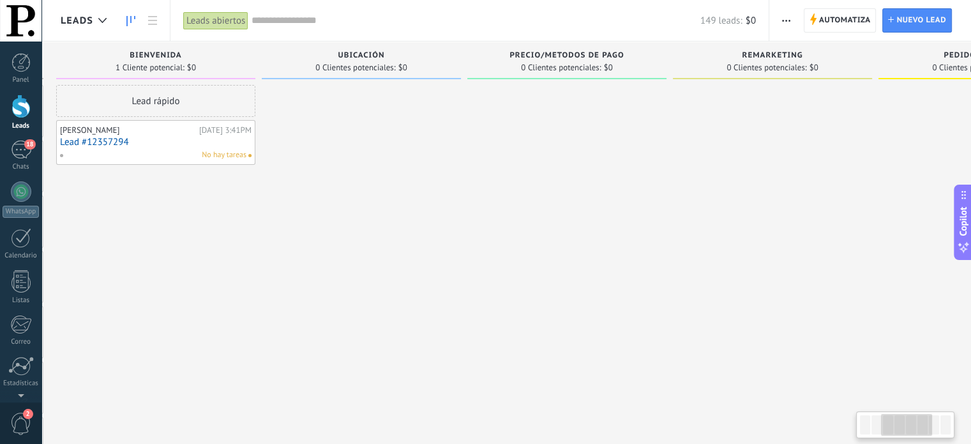
drag, startPoint x: 553, startPoint y: 236, endPoint x: 728, endPoint y: 227, distance: 175.2
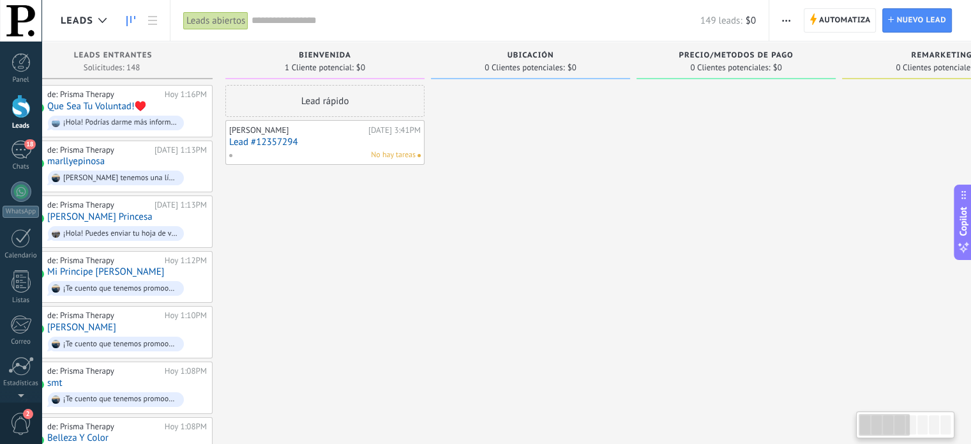
scroll to position [0, 0]
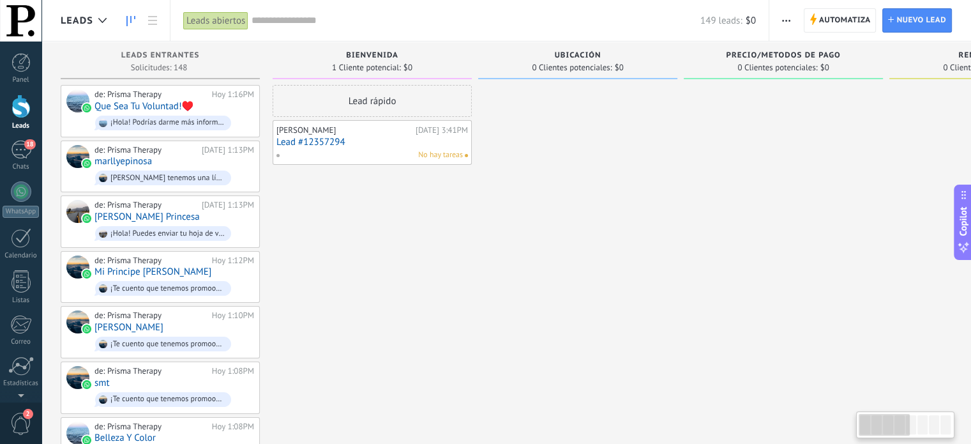
drag, startPoint x: 311, startPoint y: 222, endPoint x: 773, endPoint y: 231, distance: 462.4
click at [150, 18] on icon at bounding box center [152, 20] width 9 height 9
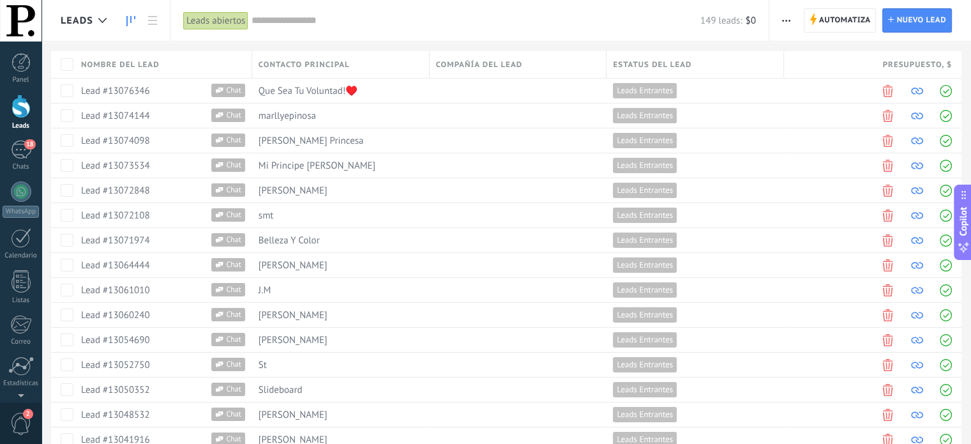
click at [130, 19] on icon at bounding box center [130, 21] width 9 height 10
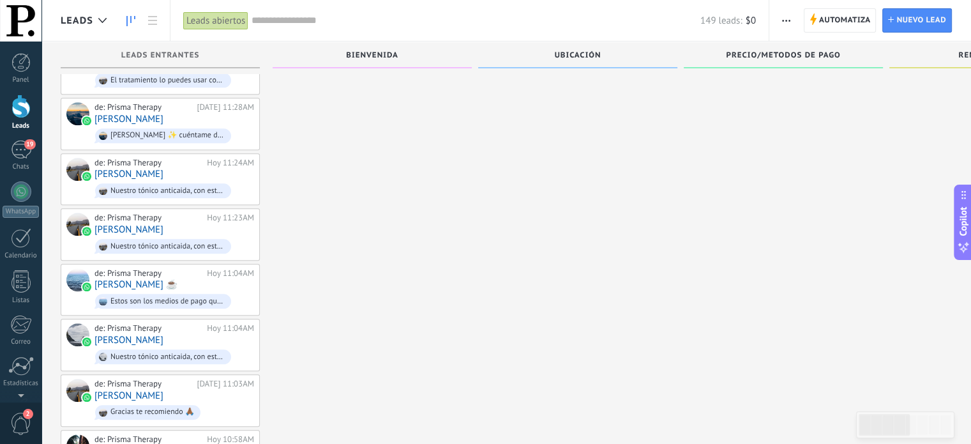
scroll to position [1246, 0]
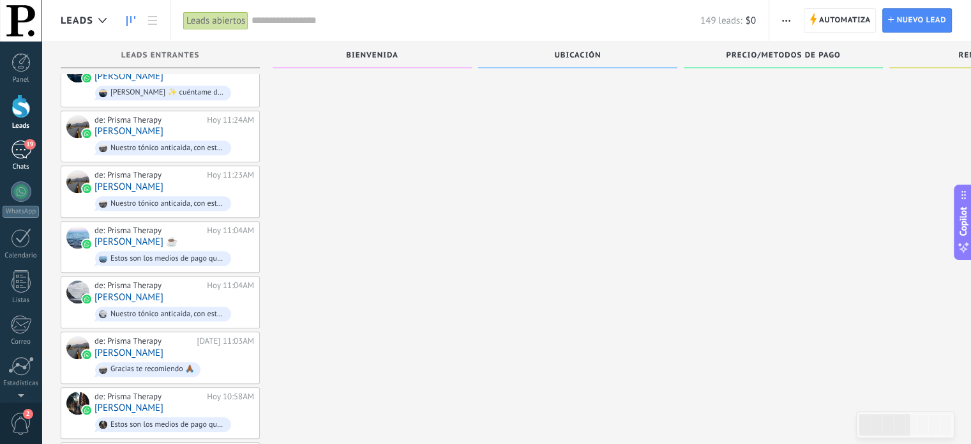
click at [20, 151] on div "19" at bounding box center [21, 149] width 20 height 19
